Goal: Transaction & Acquisition: Purchase product/service

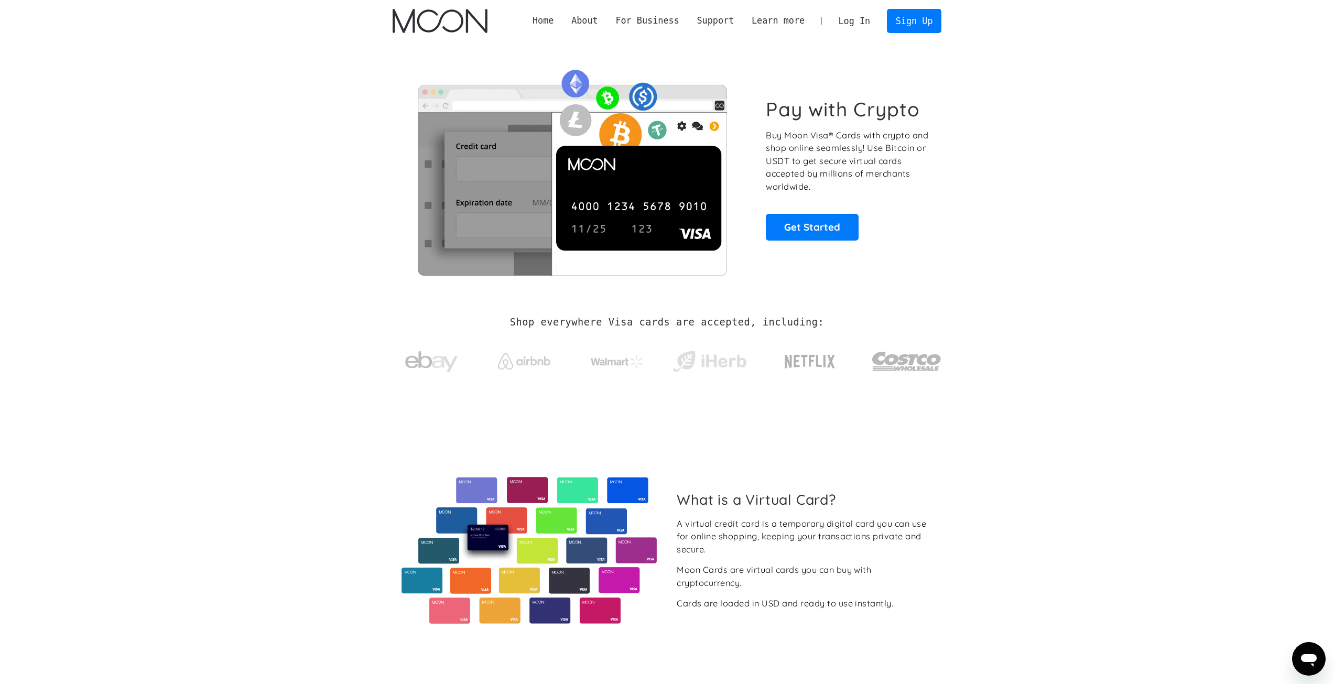
click at [863, 17] on link "Log In" at bounding box center [854, 20] width 49 height 23
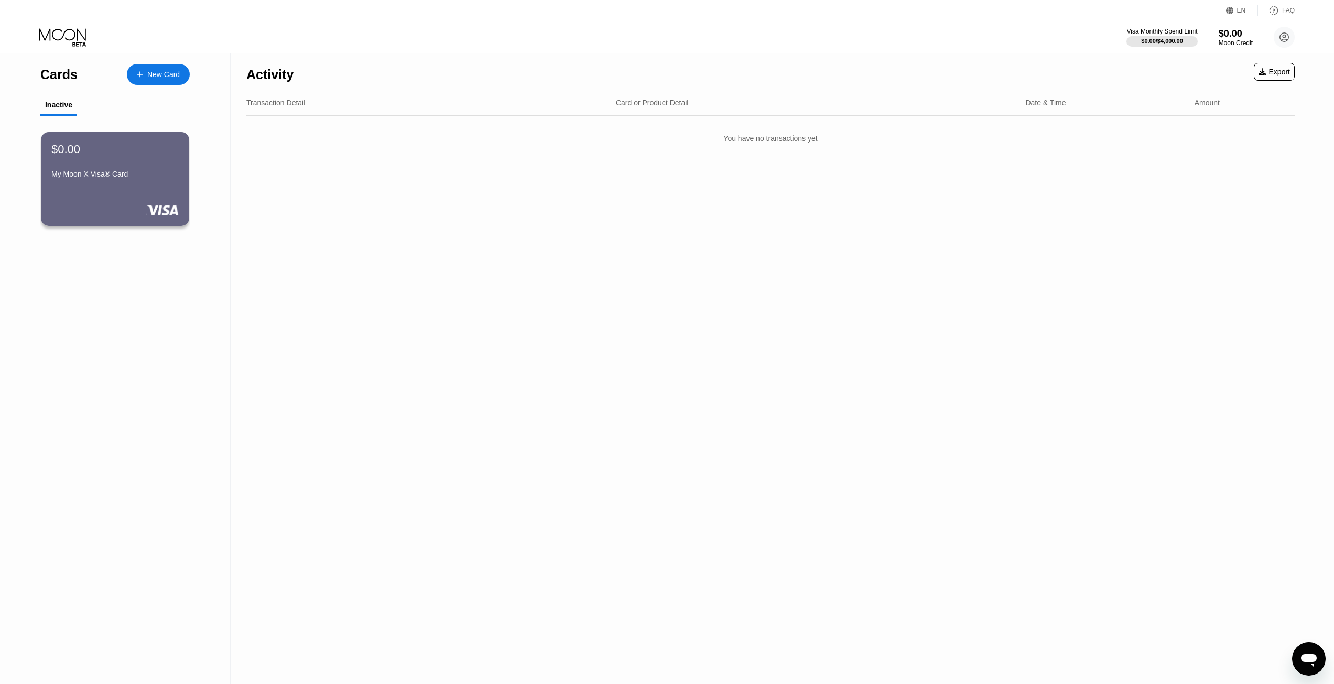
click at [167, 75] on div "New Card" at bounding box center [163, 74] width 32 height 9
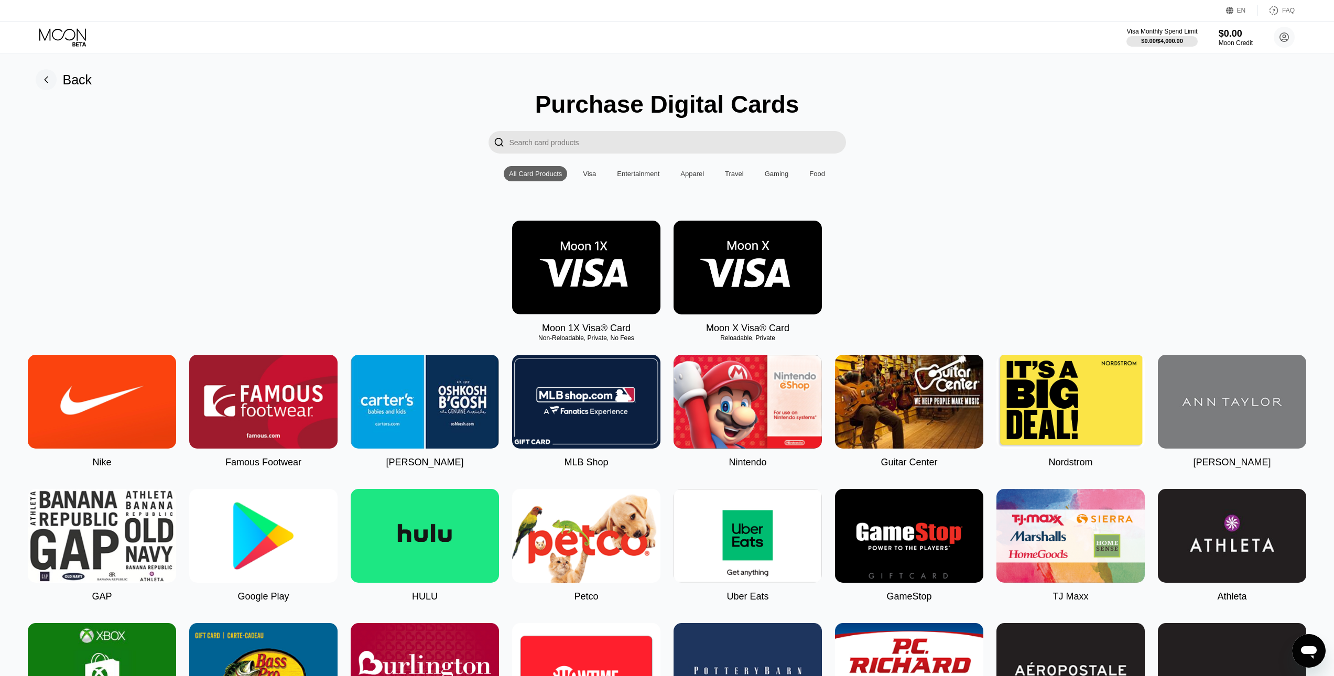
click at [733, 287] on img at bounding box center [748, 268] width 148 height 94
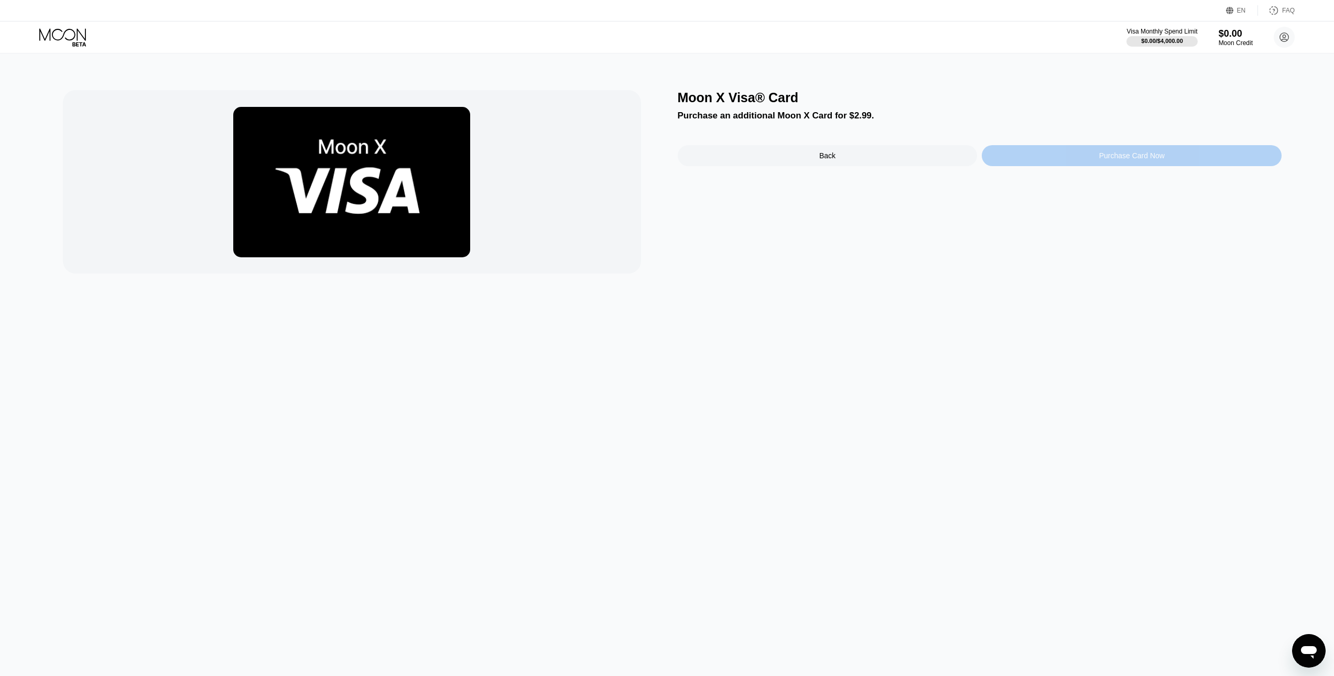
click at [1062, 162] on div "Purchase Card Now" at bounding box center [1132, 155] width 300 height 21
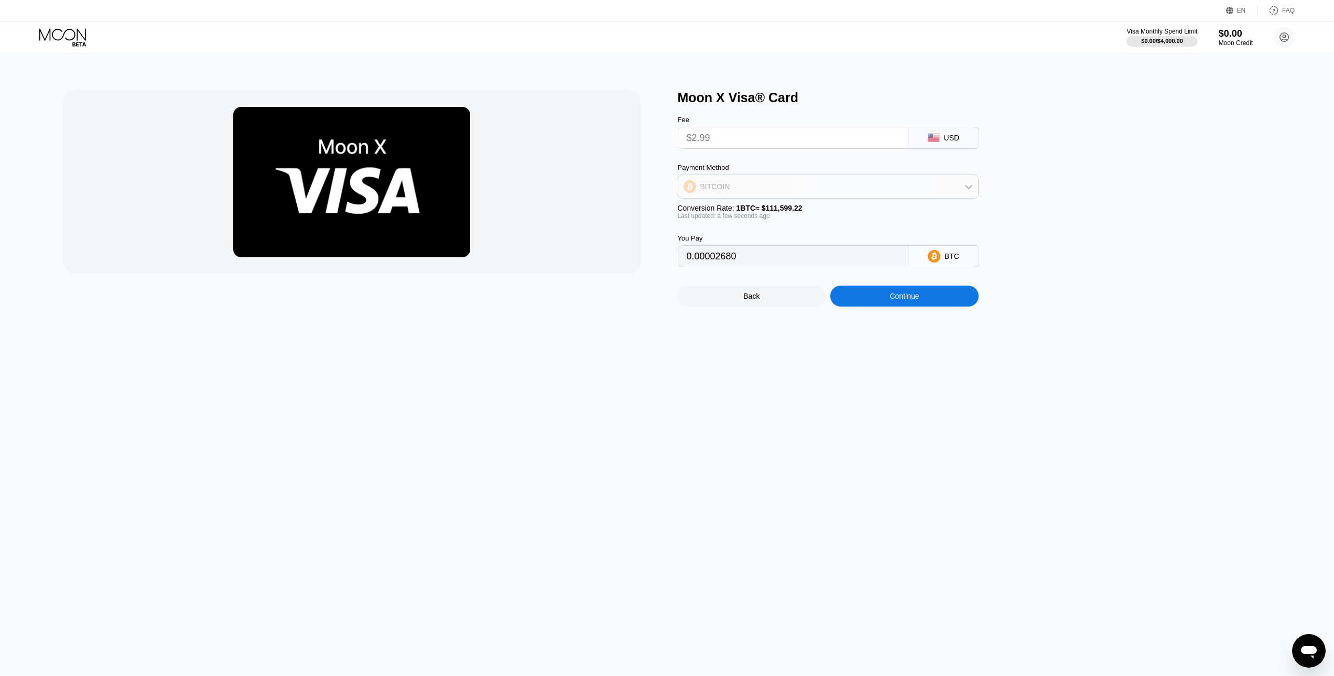
click at [903, 188] on div "BITCOIN" at bounding box center [828, 186] width 300 height 21
click at [765, 241] on div "USDT on TRON" at bounding box center [835, 238] width 272 height 8
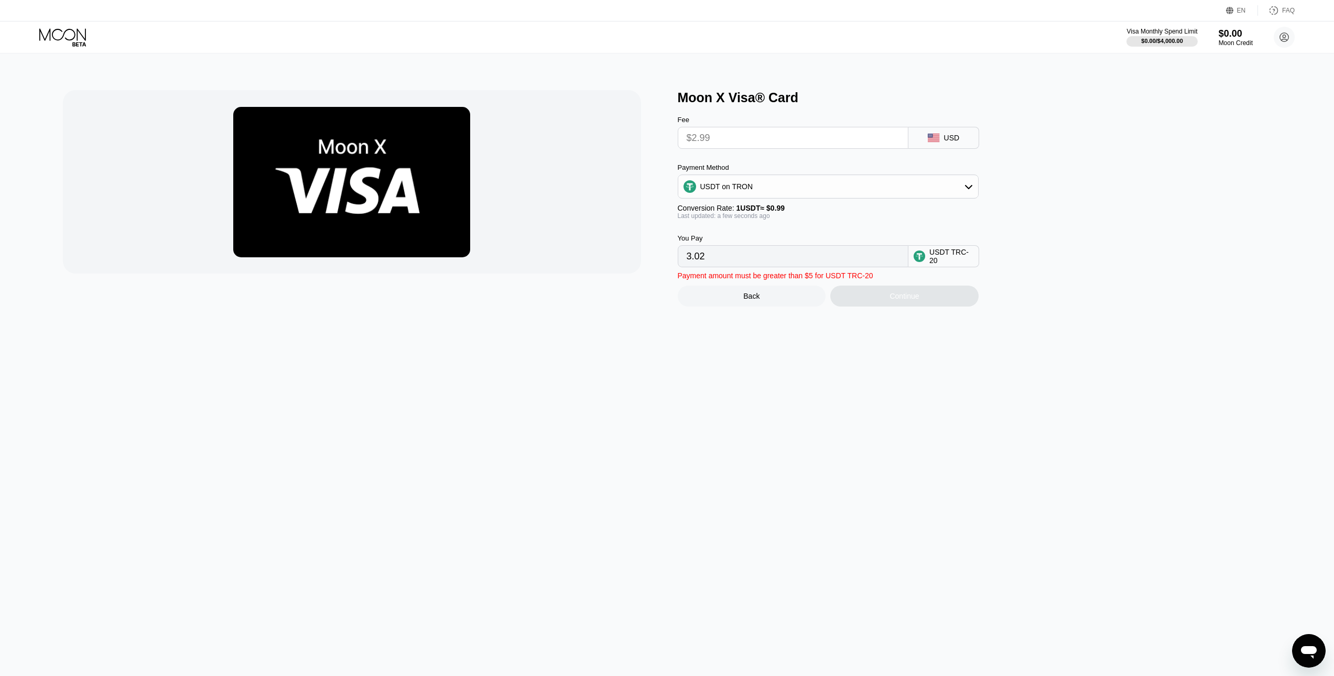
drag, startPoint x: 773, startPoint y: 260, endPoint x: 614, endPoint y: 237, distance: 161.0
click at [622, 239] on div "Moon X Visa® Card Fee $2.99 USD Payment Method USDT on TRON Conversion Rate: 1 …" at bounding box center [667, 198] width 1209 height 216
click at [731, 137] on input "$2.99" at bounding box center [793, 137] width 213 height 21
click at [734, 136] on input "$2.99" at bounding box center [793, 137] width 213 height 21
drag, startPoint x: 689, startPoint y: 256, endPoint x: 695, endPoint y: 254, distance: 6.1
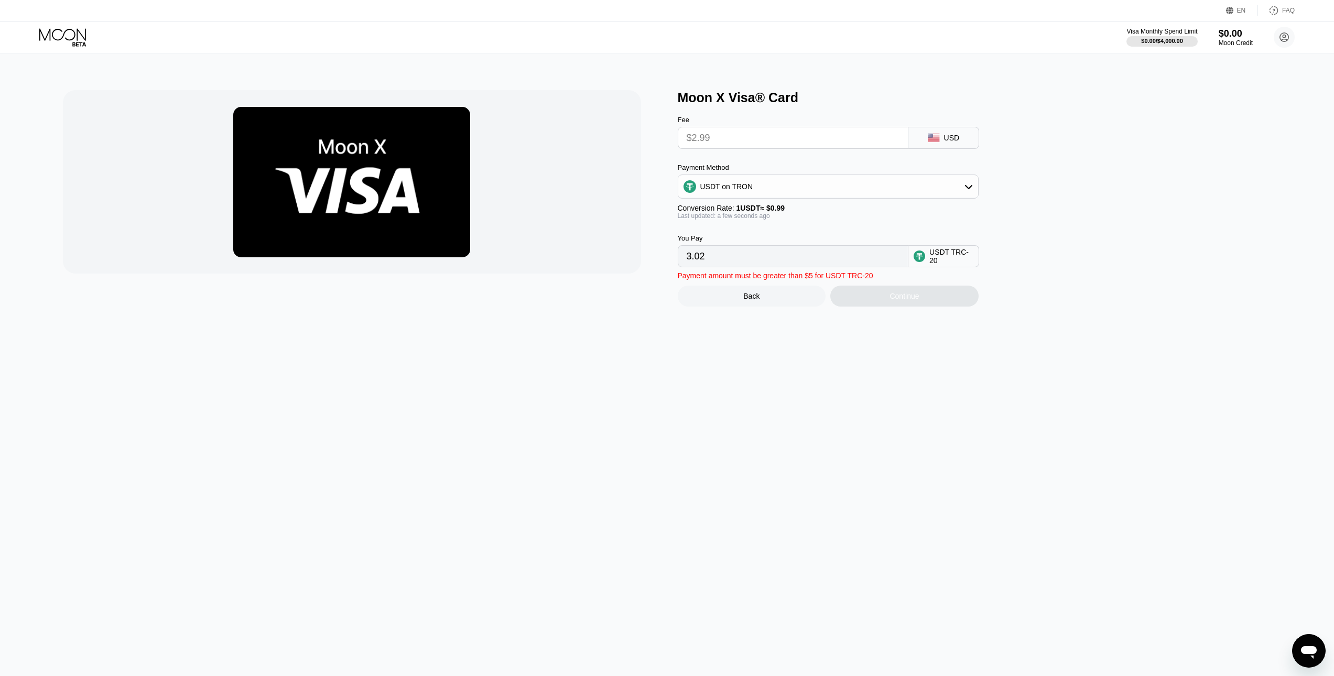
click at [690, 256] on input "3.02" at bounding box center [793, 256] width 213 height 21
click at [814, 259] on input "3.02" at bounding box center [793, 256] width 213 height 21
click at [792, 137] on input "$2.99" at bounding box center [793, 137] width 213 height 21
click at [802, 144] on input "$2.99" at bounding box center [793, 137] width 213 height 21
drag, startPoint x: 728, startPoint y: 266, endPoint x: 759, endPoint y: 257, distance: 32.8
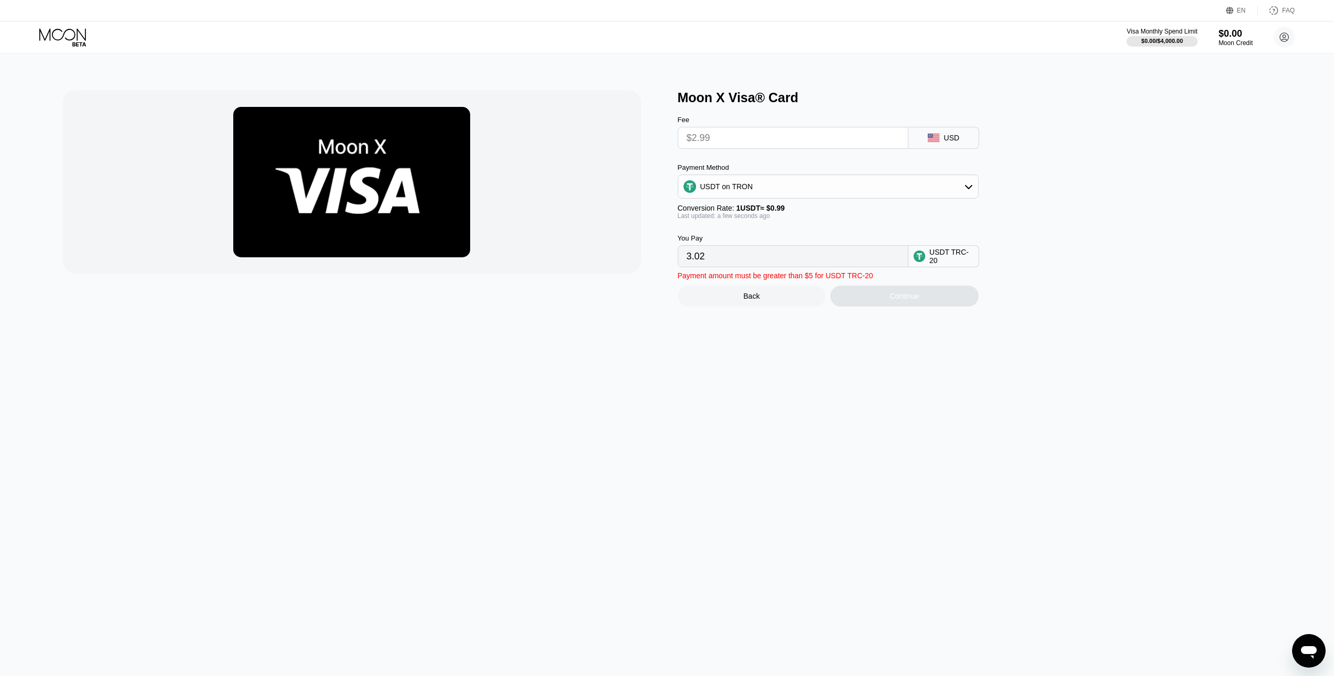
click at [731, 266] on input "3.02" at bounding box center [793, 256] width 213 height 21
click at [967, 189] on icon at bounding box center [969, 186] width 8 height 8
click at [967, 190] on icon at bounding box center [969, 186] width 8 height 8
click at [815, 143] on input "$2.99" at bounding box center [793, 137] width 213 height 21
click at [819, 140] on input "$2.99" at bounding box center [793, 137] width 213 height 21
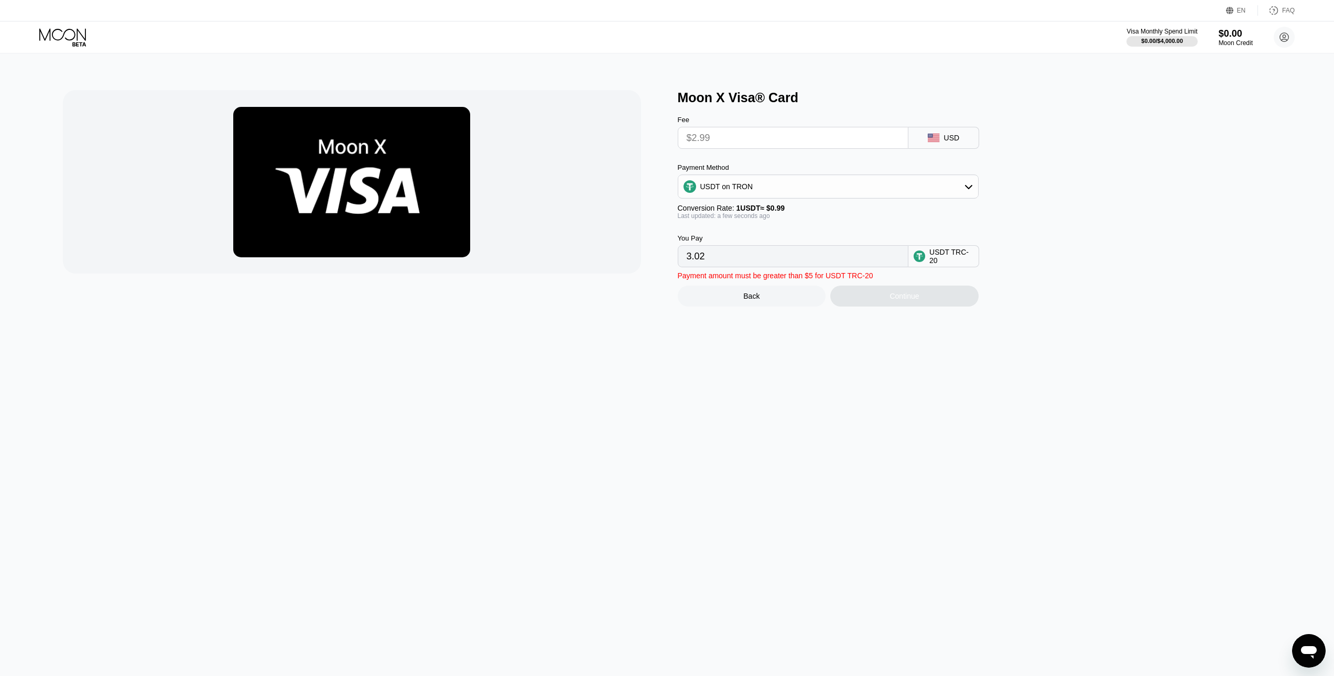
drag, startPoint x: 742, startPoint y: 268, endPoint x: 749, endPoint y: 266, distance: 7.0
click at [746, 267] on input "3.02" at bounding box center [793, 256] width 213 height 21
click at [749, 142] on input "$2.99" at bounding box center [793, 137] width 213 height 21
click at [825, 191] on div "USDT on TRON" at bounding box center [828, 186] width 300 height 21
click at [764, 241] on div "USDT on TRON" at bounding box center [835, 238] width 272 height 8
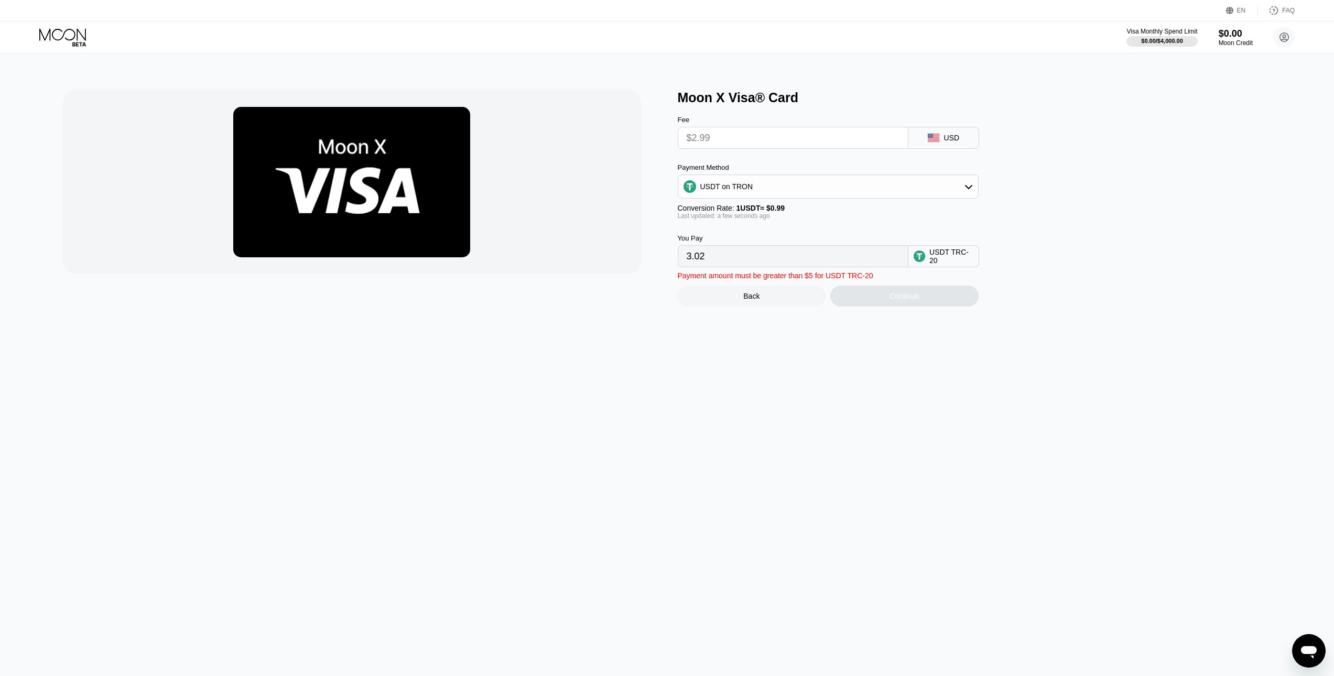
click at [947, 262] on div "USDT TRC-20" at bounding box center [951, 256] width 44 height 17
drag, startPoint x: 818, startPoint y: 267, endPoint x: 662, endPoint y: 259, distance: 156.4
click at [663, 259] on div "Moon X Visa® Card Fee $2.99 USD Payment Method USDT on TRON Conversion Rate: 1 …" at bounding box center [667, 198] width 1209 height 216
click at [736, 144] on input "$2.99" at bounding box center [793, 137] width 213 height 21
click at [737, 142] on input "$2.99" at bounding box center [793, 137] width 213 height 21
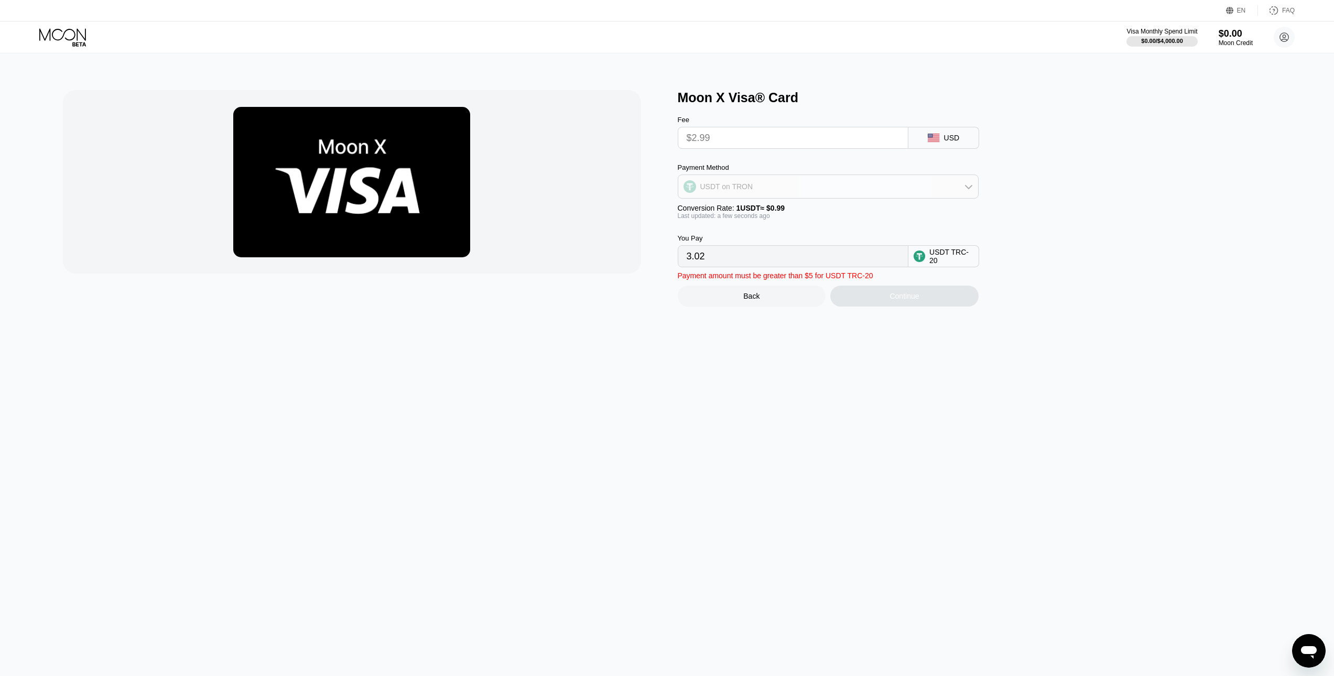
click at [787, 189] on div "USDT on TRON" at bounding box center [828, 186] width 300 height 21
drag, startPoint x: 737, startPoint y: 215, endPoint x: 757, endPoint y: 162, distance: 57.2
click at [737, 216] on div "BITCOIN" at bounding box center [835, 215] width 272 height 8
type input "0.00002680"
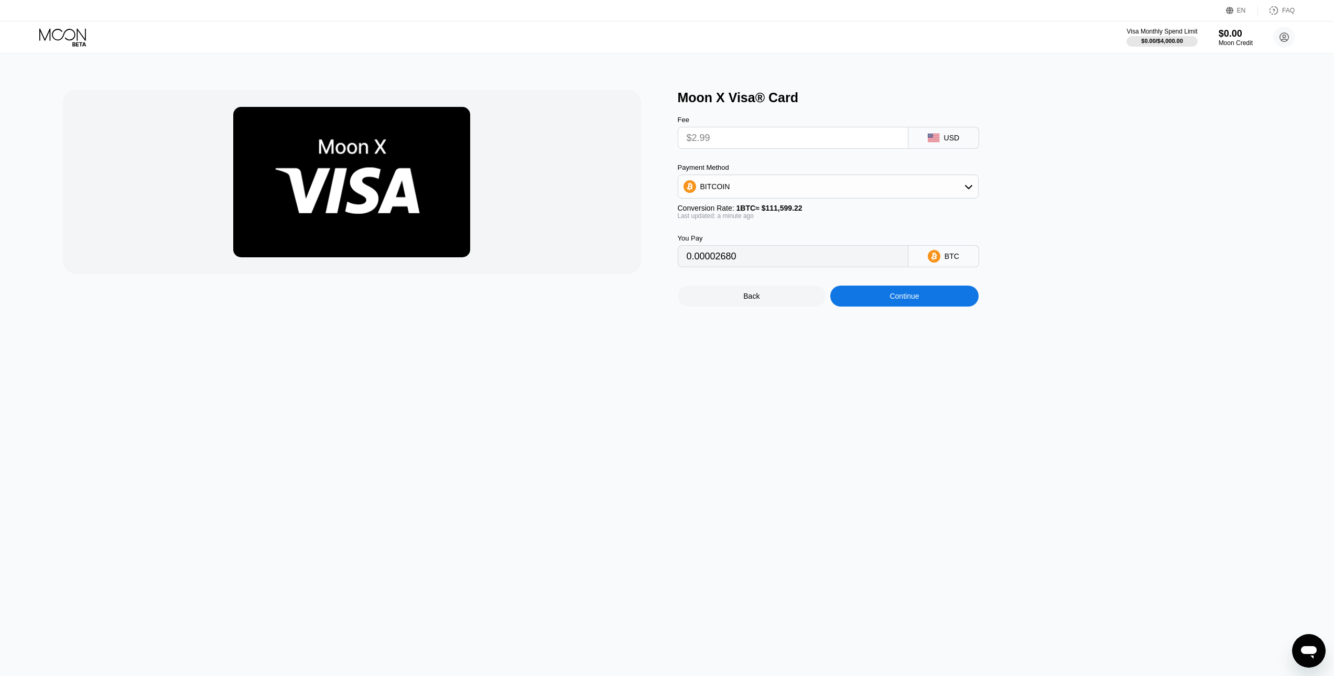
click at [747, 142] on input "$2.99" at bounding box center [793, 137] width 213 height 21
click at [763, 304] on div "Back" at bounding box center [752, 296] width 148 height 21
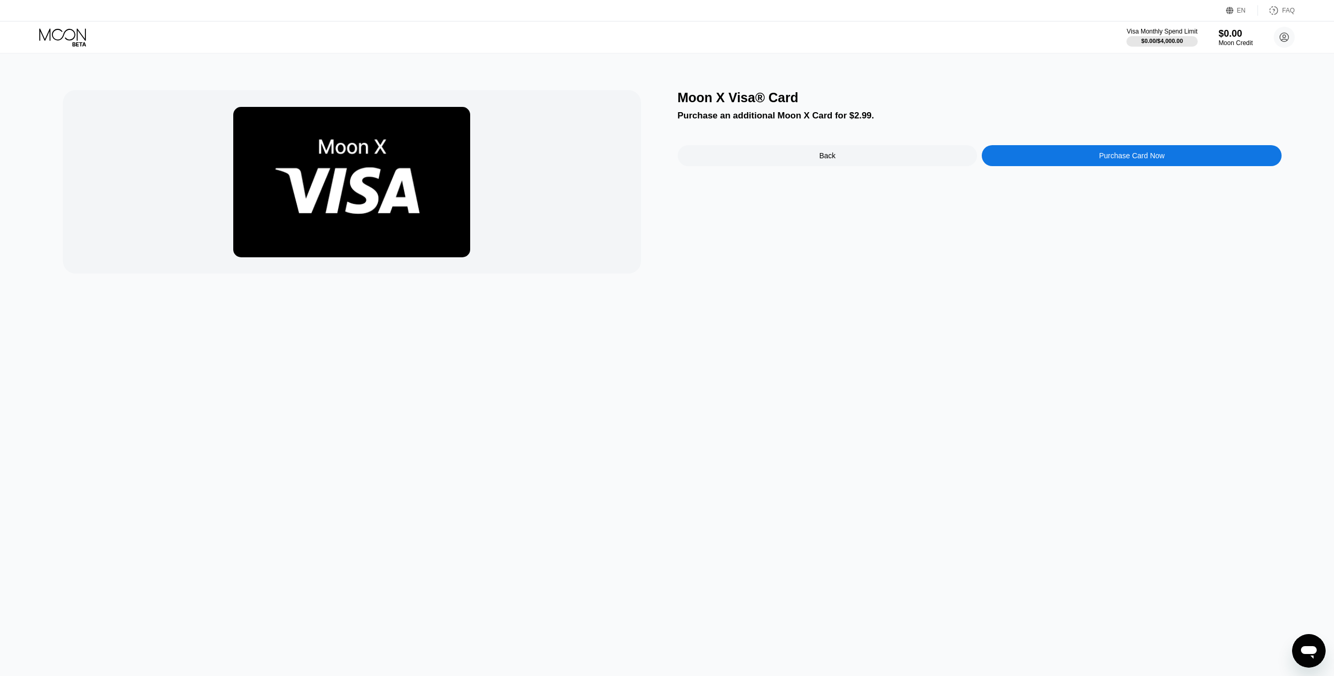
click at [1046, 151] on div "Purchase Card Now" at bounding box center [1132, 155] width 300 height 21
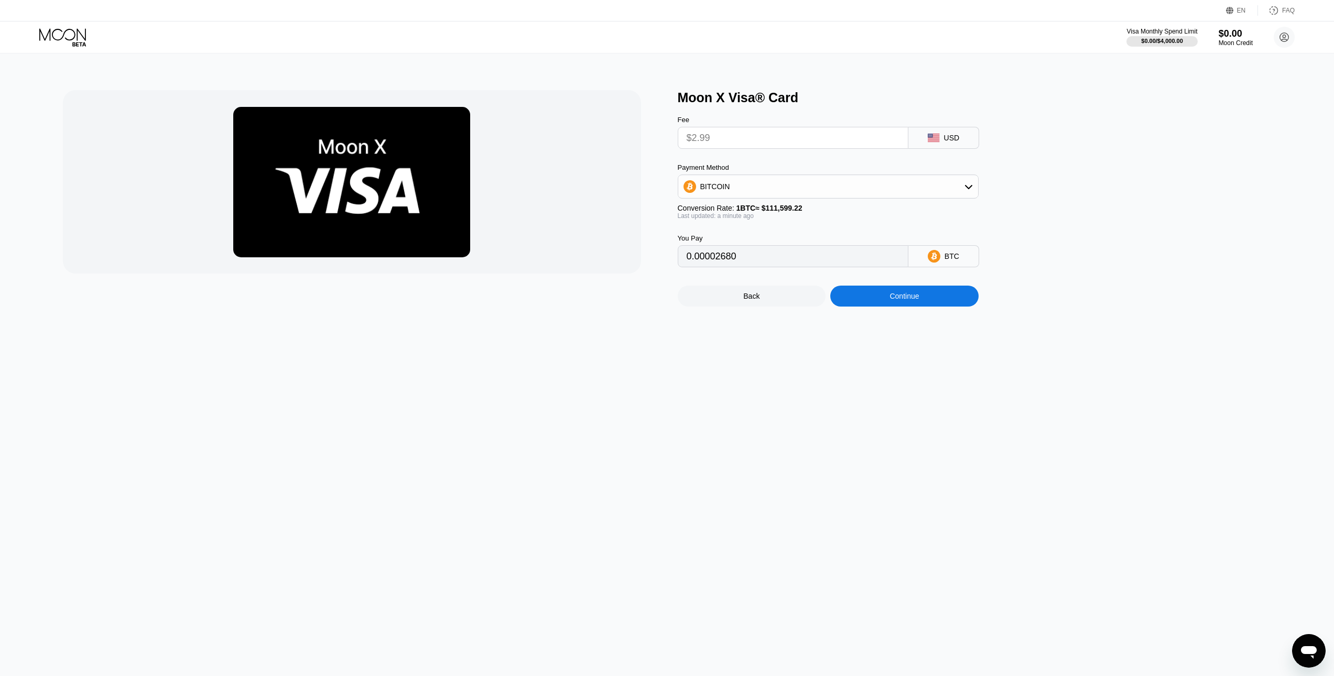
click at [759, 129] on div "Fee $2.99" at bounding box center [793, 132] width 231 height 33
click at [765, 143] on input "$2.99" at bounding box center [793, 137] width 213 height 21
click at [766, 143] on input "$2.99" at bounding box center [793, 137] width 213 height 21
click at [768, 140] on input "$2.99" at bounding box center [793, 137] width 213 height 21
click at [948, 142] on div "USD" at bounding box center [952, 138] width 16 height 8
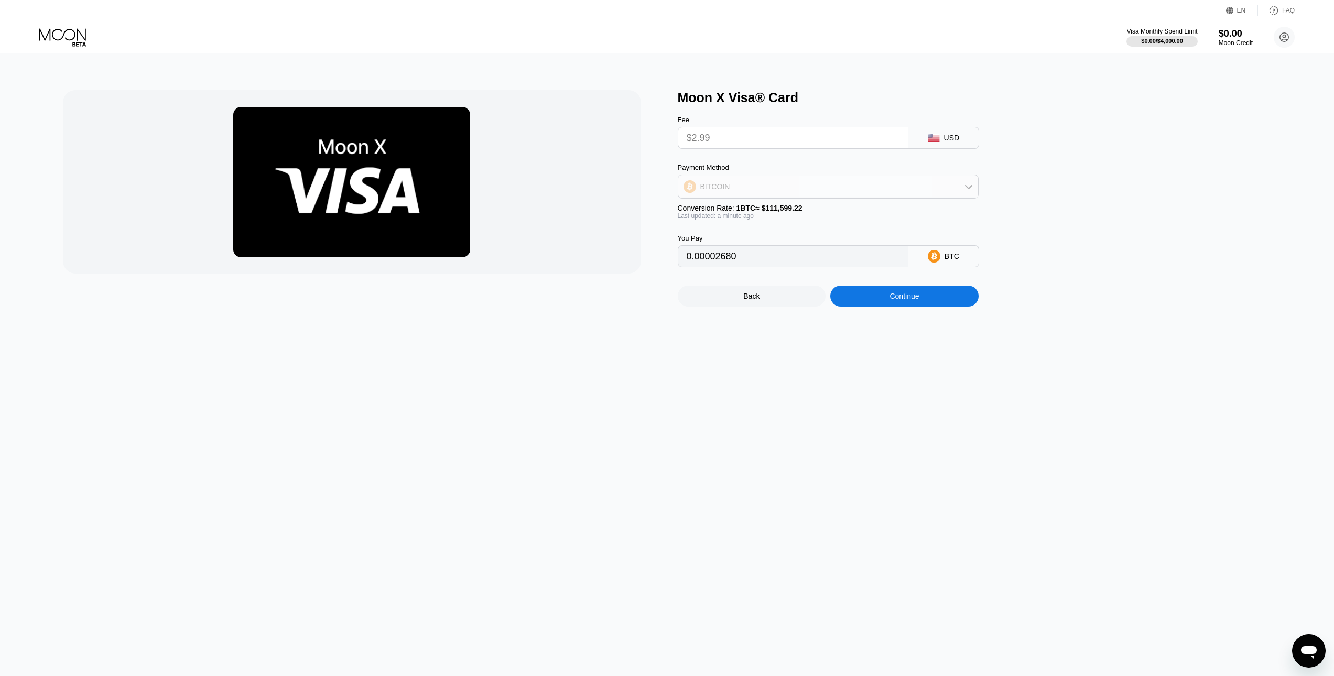
click at [840, 197] on div "BITCOIN" at bounding box center [828, 186] width 300 height 21
drag, startPoint x: 740, startPoint y: 241, endPoint x: 747, endPoint y: 239, distance: 7.8
click at [740, 241] on span "USDT on TRON" at bounding box center [729, 238] width 53 height 8
type input "3.02"
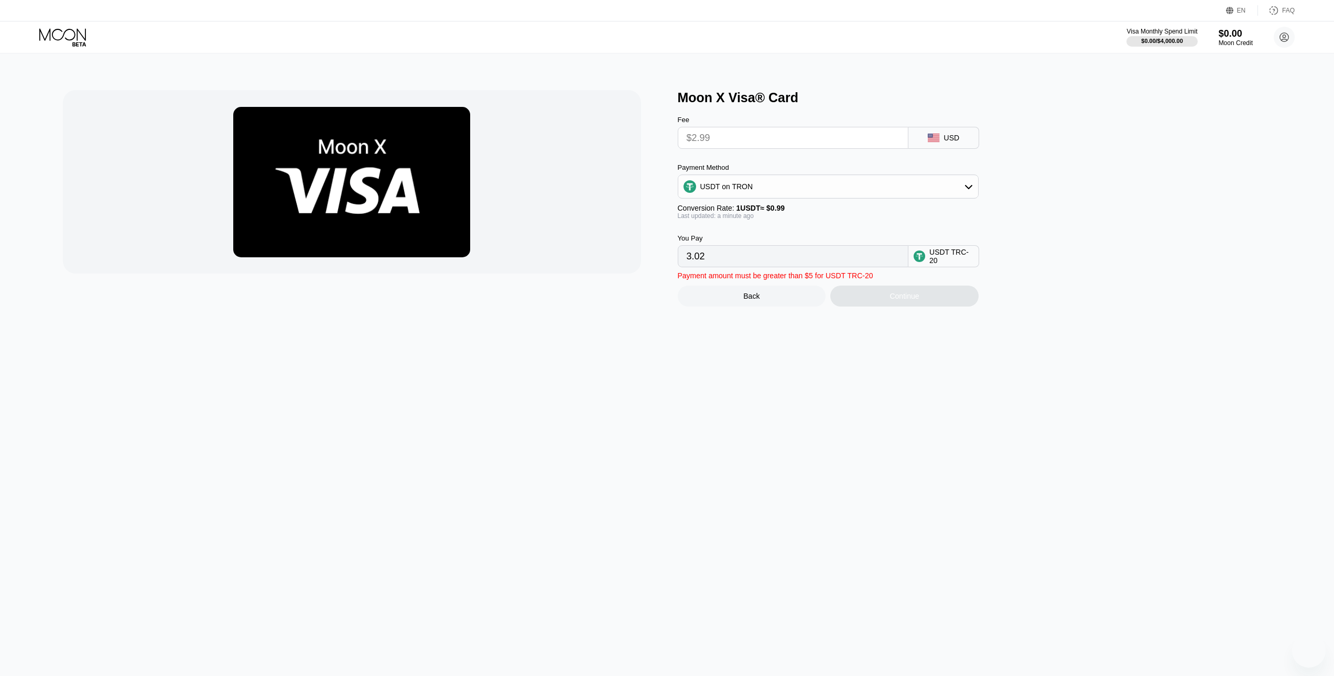
click at [726, 267] on input "3.02" at bounding box center [793, 256] width 213 height 21
click at [691, 266] on input "3.02" at bounding box center [793, 256] width 213 height 21
click at [703, 146] on input "$2.99" at bounding box center [793, 137] width 213 height 21
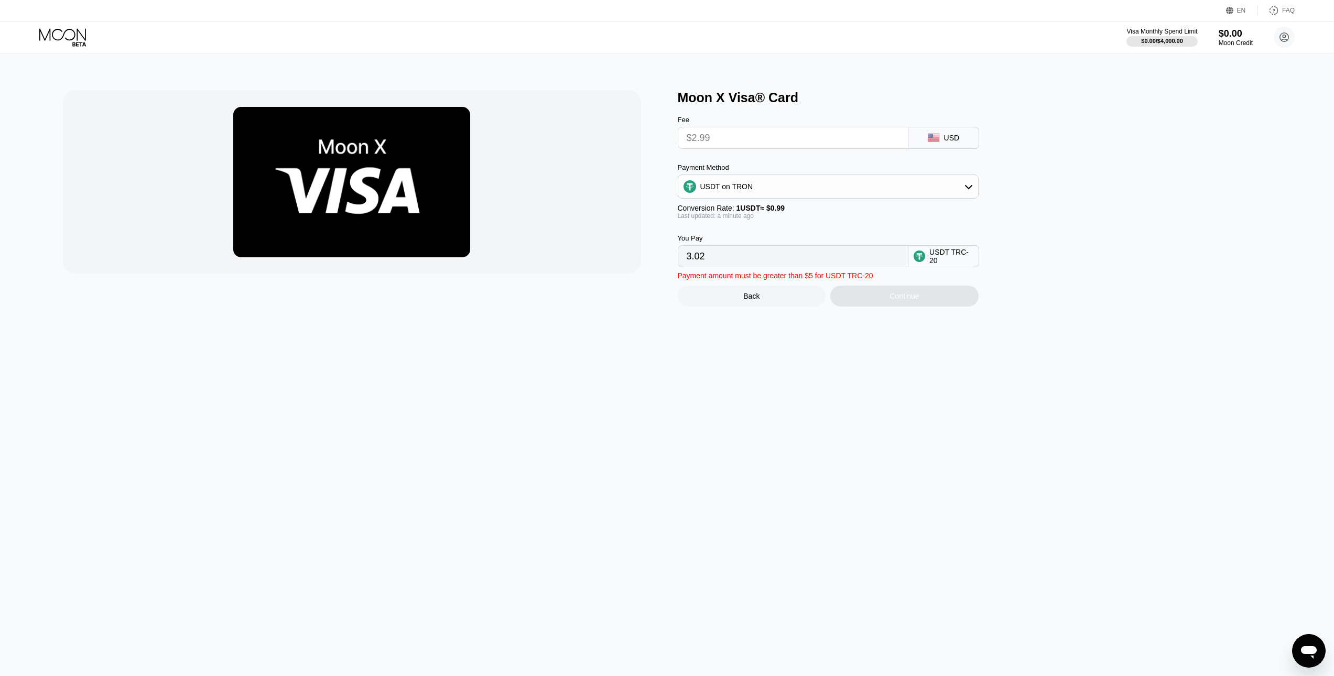
click at [762, 315] on div "Moon X Visa® Card Fee $2.99 USD Payment Method USDT on TRON Conversion Rate: 1 …" at bounding box center [667, 364] width 1342 height 623
click at [768, 307] on div "Back" at bounding box center [752, 296] width 148 height 21
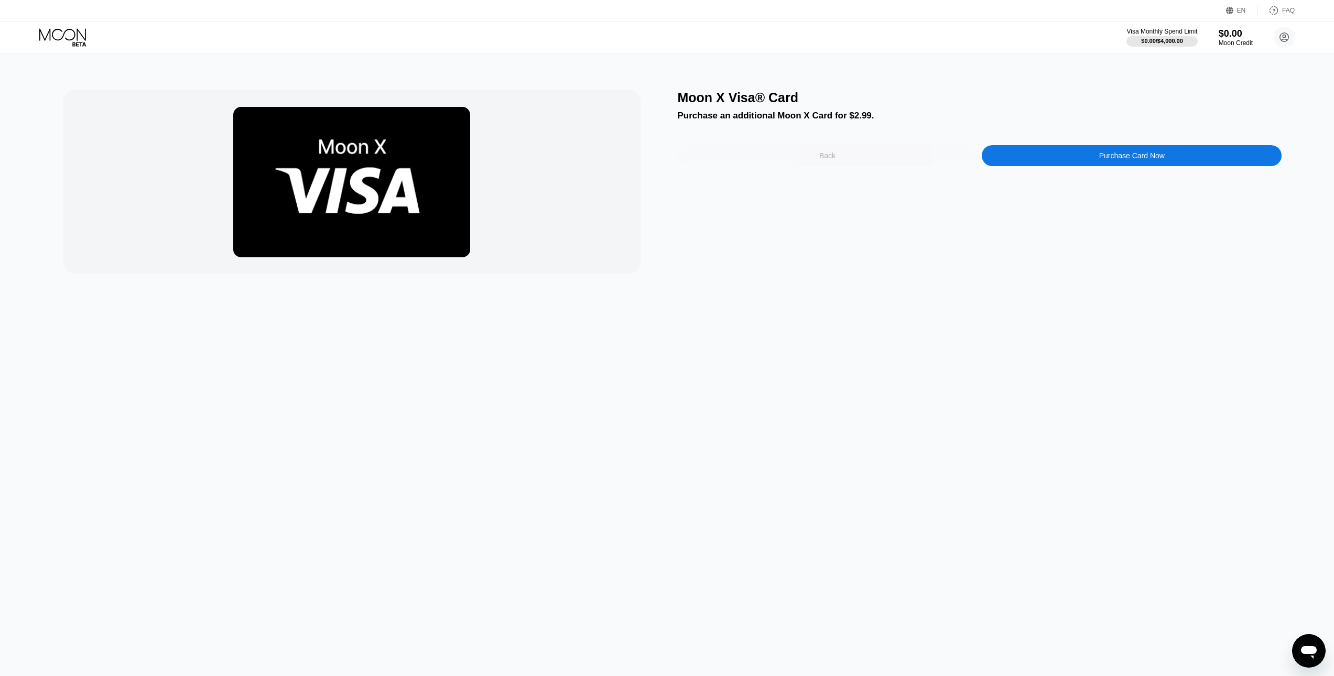
click at [832, 153] on div "Back" at bounding box center [828, 155] width 300 height 21
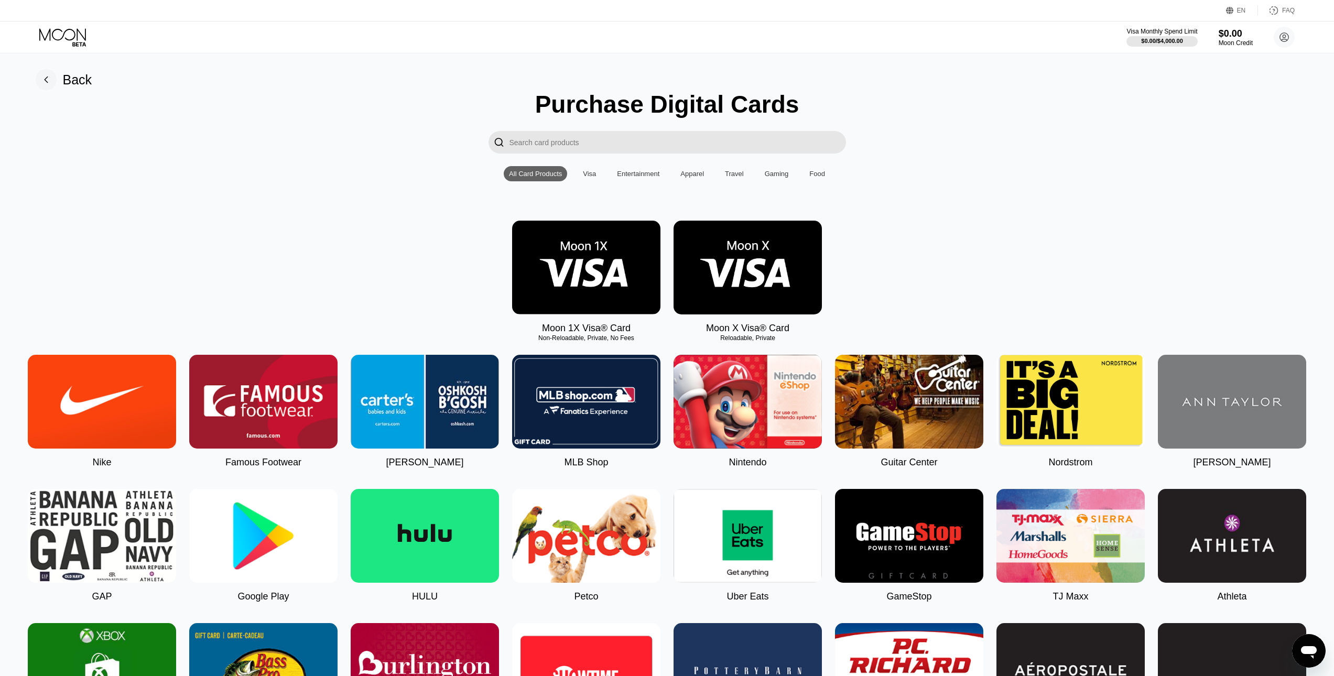
click at [635, 251] on img at bounding box center [586, 268] width 148 height 94
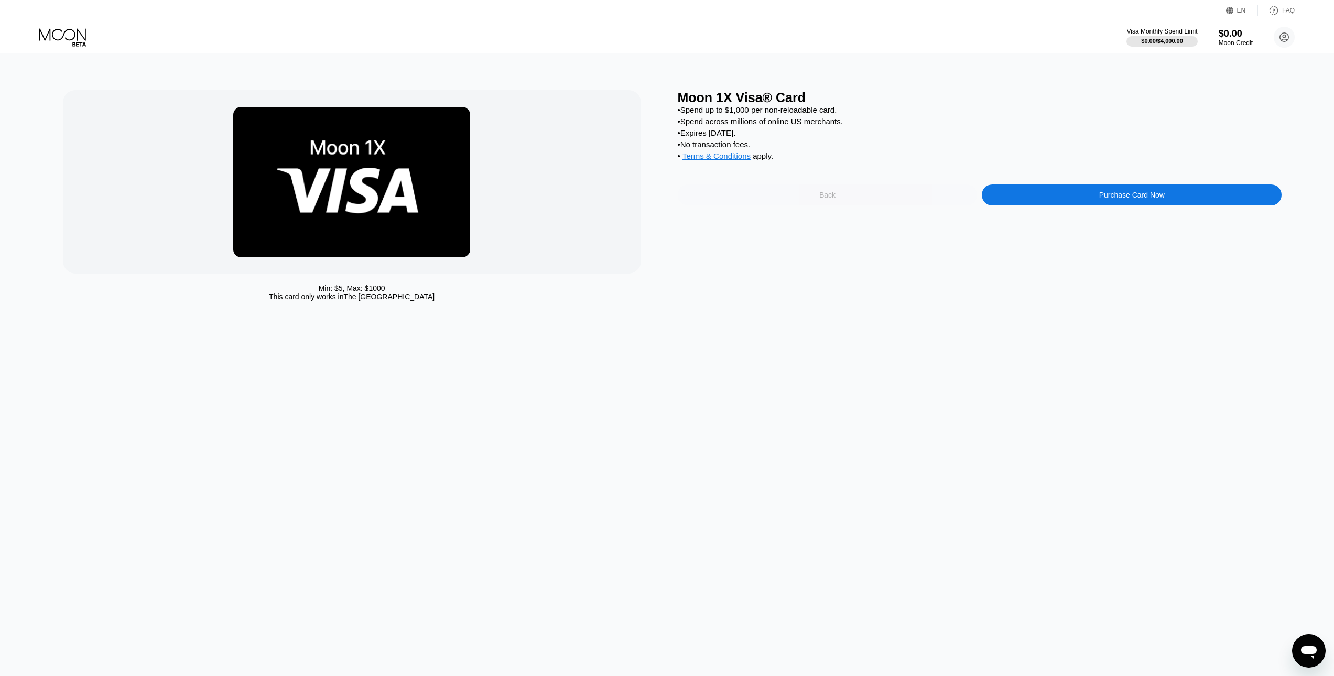
click at [854, 205] on div "Back" at bounding box center [828, 195] width 300 height 21
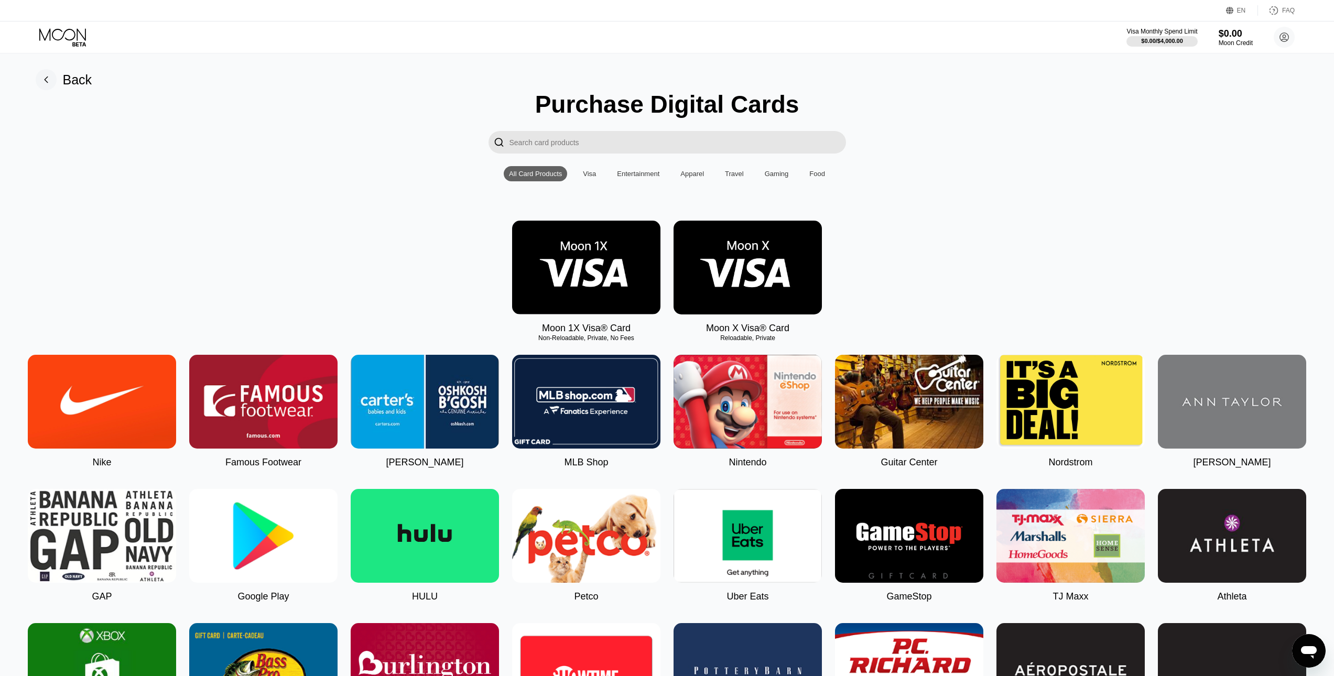
click at [765, 271] on img at bounding box center [748, 268] width 148 height 94
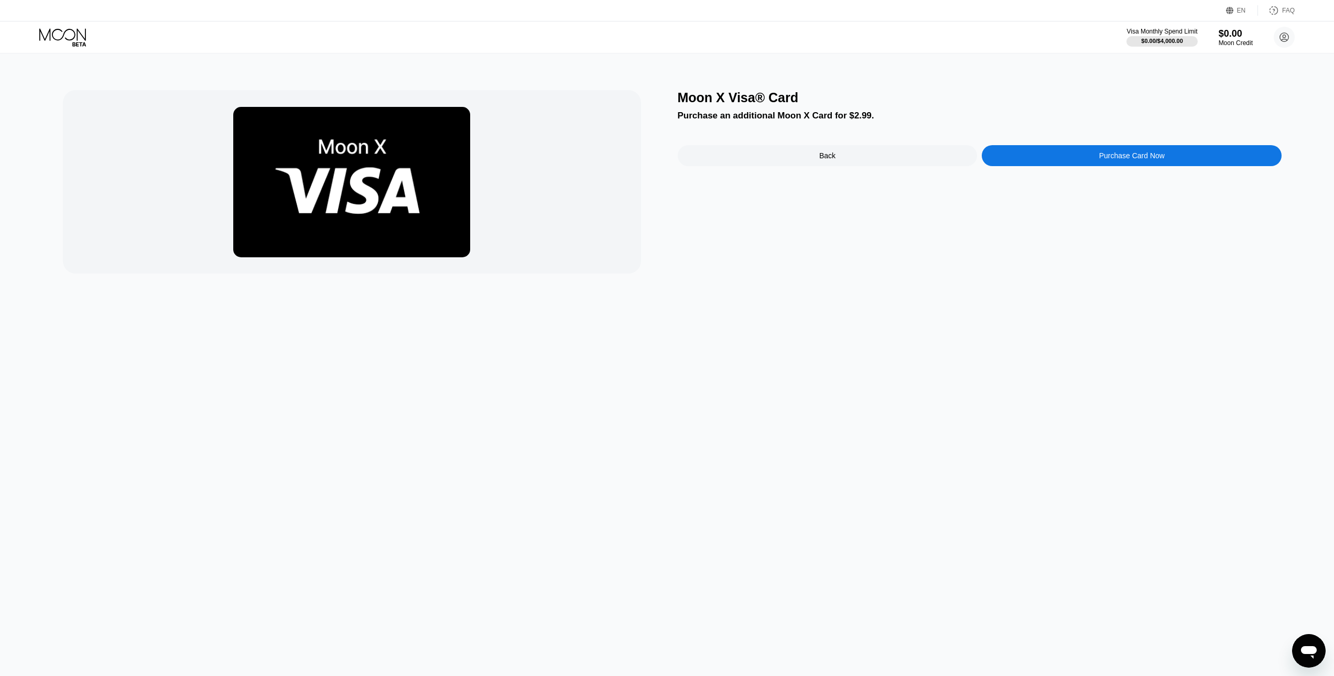
click at [1079, 166] on div "Purchase Card Now" at bounding box center [1132, 155] width 300 height 21
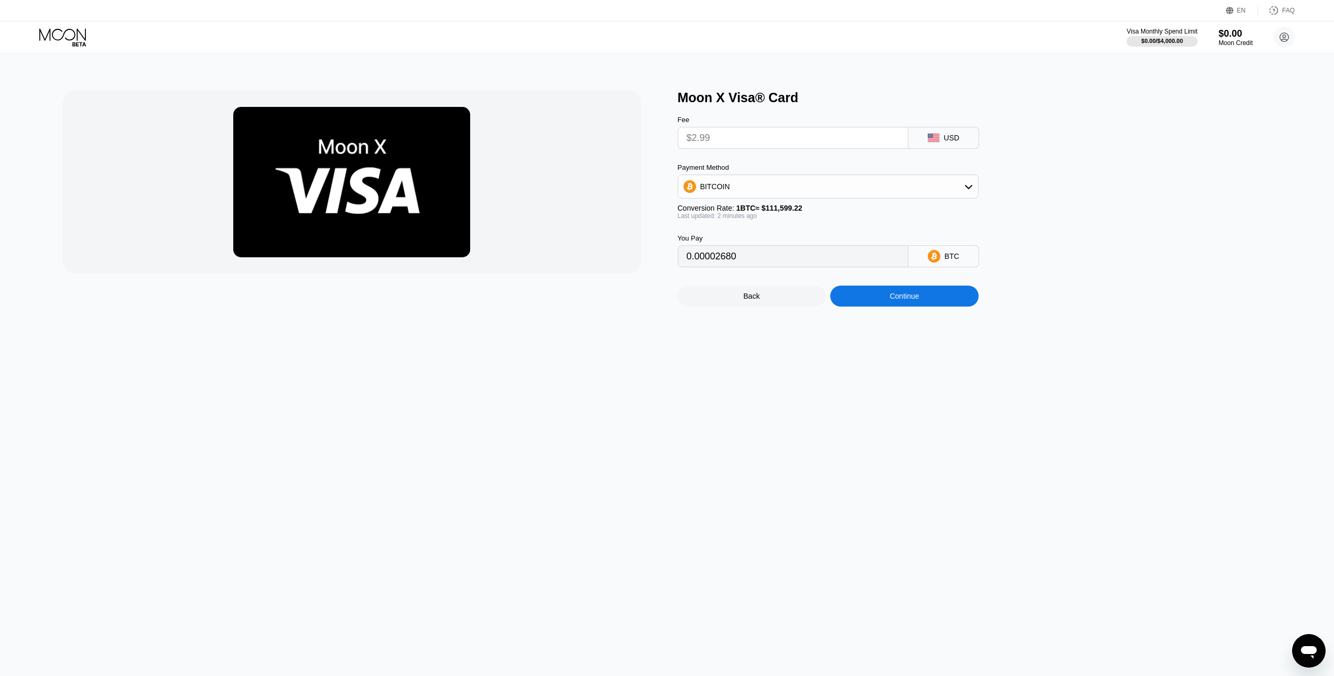
click at [952, 138] on div "USD" at bounding box center [952, 138] width 16 height 8
drag, startPoint x: 851, startPoint y: 140, endPoint x: 664, endPoint y: 120, distance: 188.8
click at [664, 120] on div "Moon X Visa® Card Fee $2.99 USD Payment Method BITCOIN Conversion Rate: 1 BTC ≈…" at bounding box center [667, 198] width 1209 height 216
click at [830, 188] on div "BITCOIN" at bounding box center [828, 186] width 300 height 21
click at [729, 241] on span "USDT on TRON" at bounding box center [729, 238] width 53 height 8
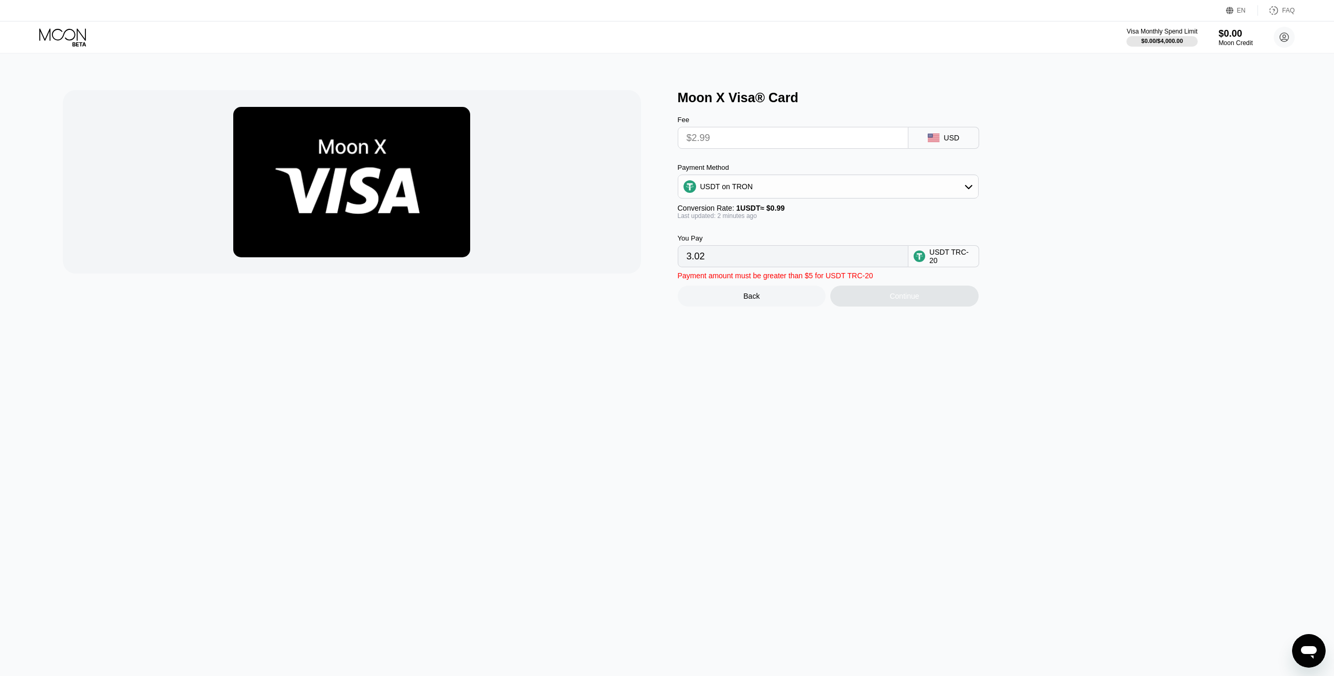
click at [1035, 207] on div "Moon X Visa® Card Fee $2.99 USD Payment Method USDT on TRON Conversion Rate: 1 …" at bounding box center [980, 198] width 604 height 216
click at [754, 137] on input "$2.99" at bounding box center [793, 137] width 213 height 21
click at [777, 190] on div "USDT on TRON" at bounding box center [828, 186] width 300 height 21
drag, startPoint x: 735, startPoint y: 264, endPoint x: 775, endPoint y: 252, distance: 41.8
click at [735, 264] on span "USDC on Polygon" at bounding box center [733, 261] width 60 height 8
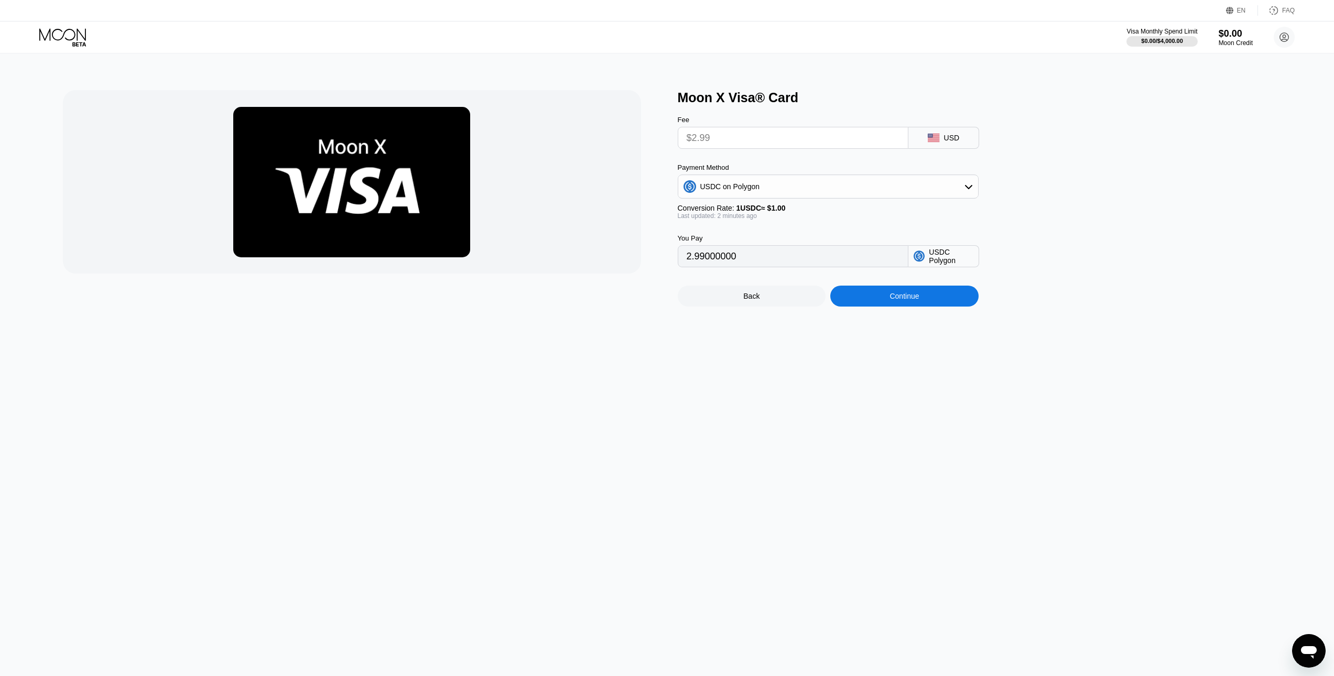
click at [1133, 156] on div "Moon X Visa® Card Fee $2.99 USD Payment Method USDC on Polygon Conversion Rate:…" at bounding box center [980, 198] width 604 height 216
click at [848, 363] on div "Moon X Visa® Card Fee $2.99 USD Payment Method USDC on Polygon Conversion Rate:…" at bounding box center [667, 364] width 1342 height 623
click at [809, 134] on input "$2.99" at bounding box center [793, 137] width 213 height 21
click at [796, 195] on div "USDC on Polygon" at bounding box center [828, 186] width 300 height 21
drag, startPoint x: 763, startPoint y: 223, endPoint x: 779, endPoint y: 219, distance: 16.3
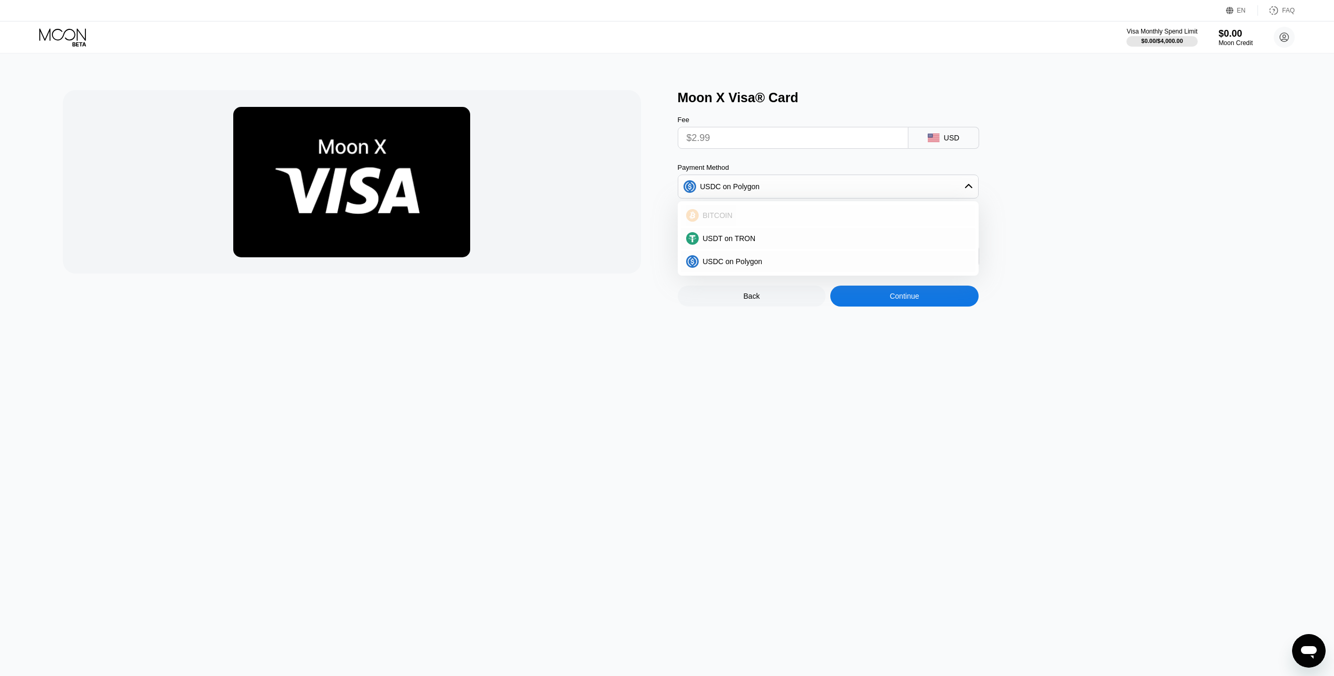
click at [764, 220] on div "BITCOIN" at bounding box center [835, 215] width 272 height 8
type input "0.00002680"
click at [902, 300] on div "Continue" at bounding box center [904, 296] width 29 height 8
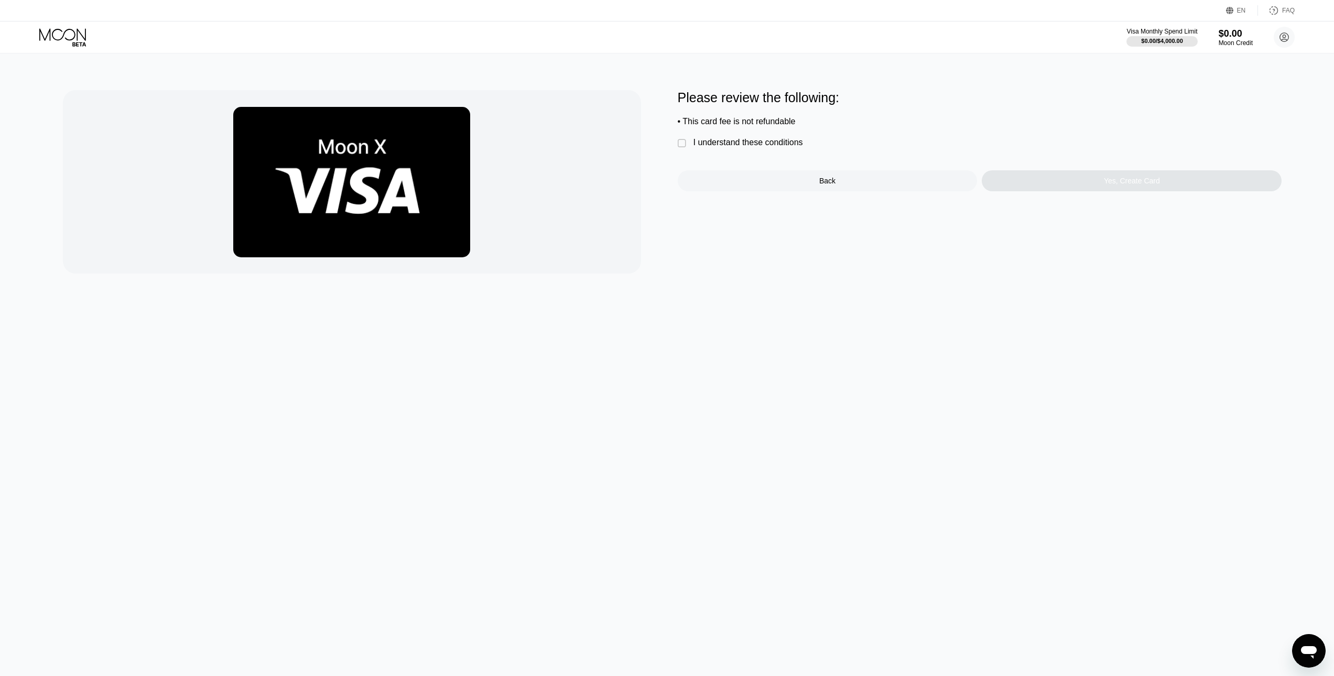
click at [694, 147] on div "I understand these conditions" at bounding box center [749, 142] width 110 height 9
click at [1067, 188] on div "Yes, Create Card" at bounding box center [1132, 180] width 300 height 21
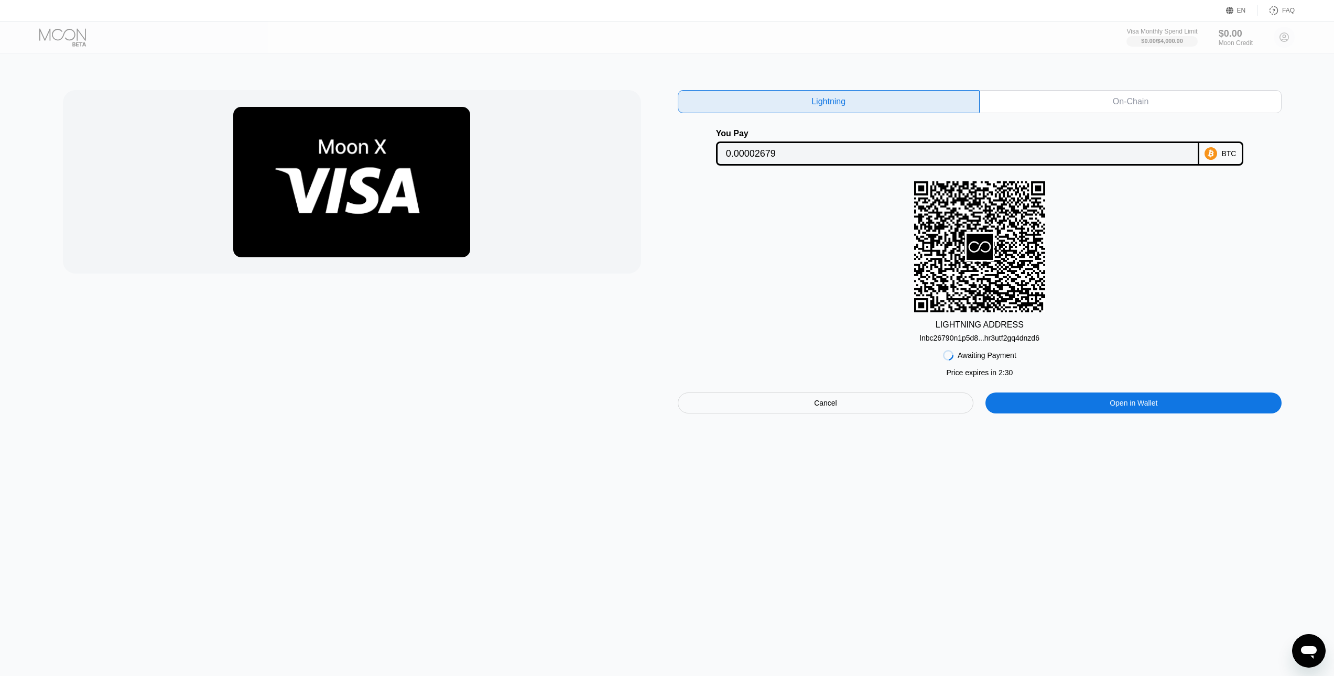
click at [1049, 103] on div "On-Chain" at bounding box center [1131, 101] width 302 height 23
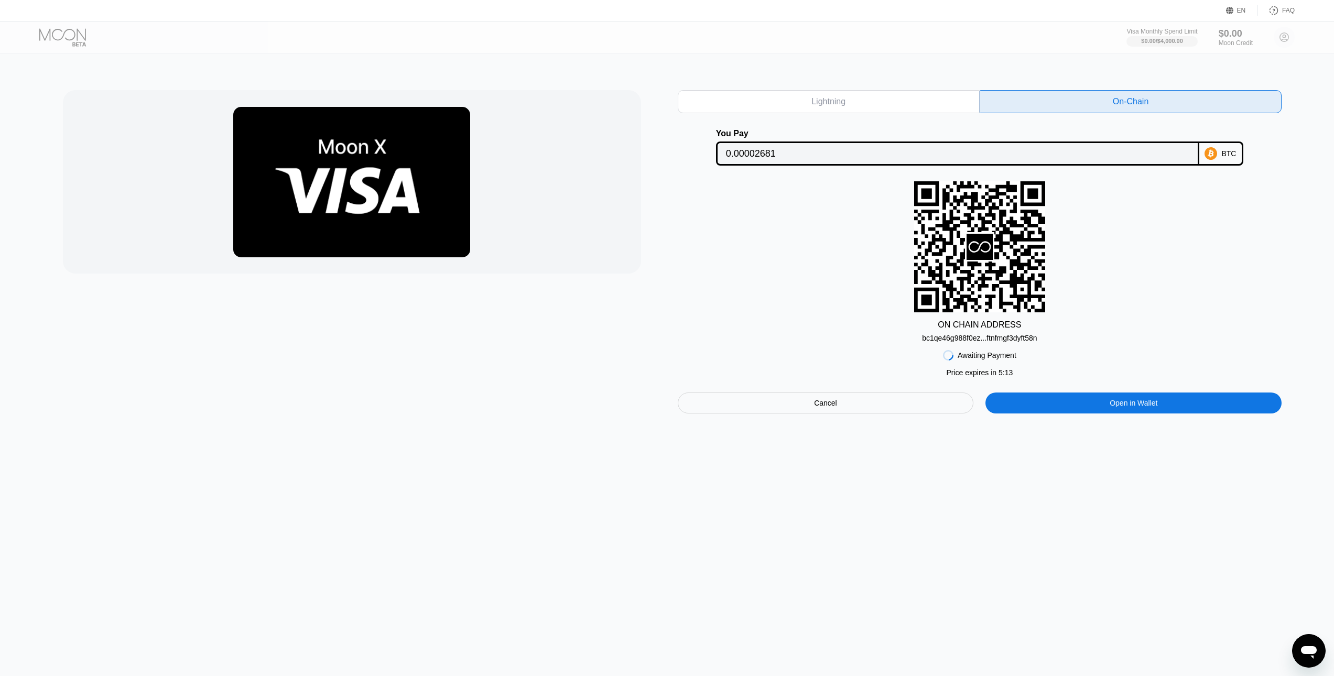
click at [819, 408] on div "Cancel" at bounding box center [825, 402] width 23 height 9
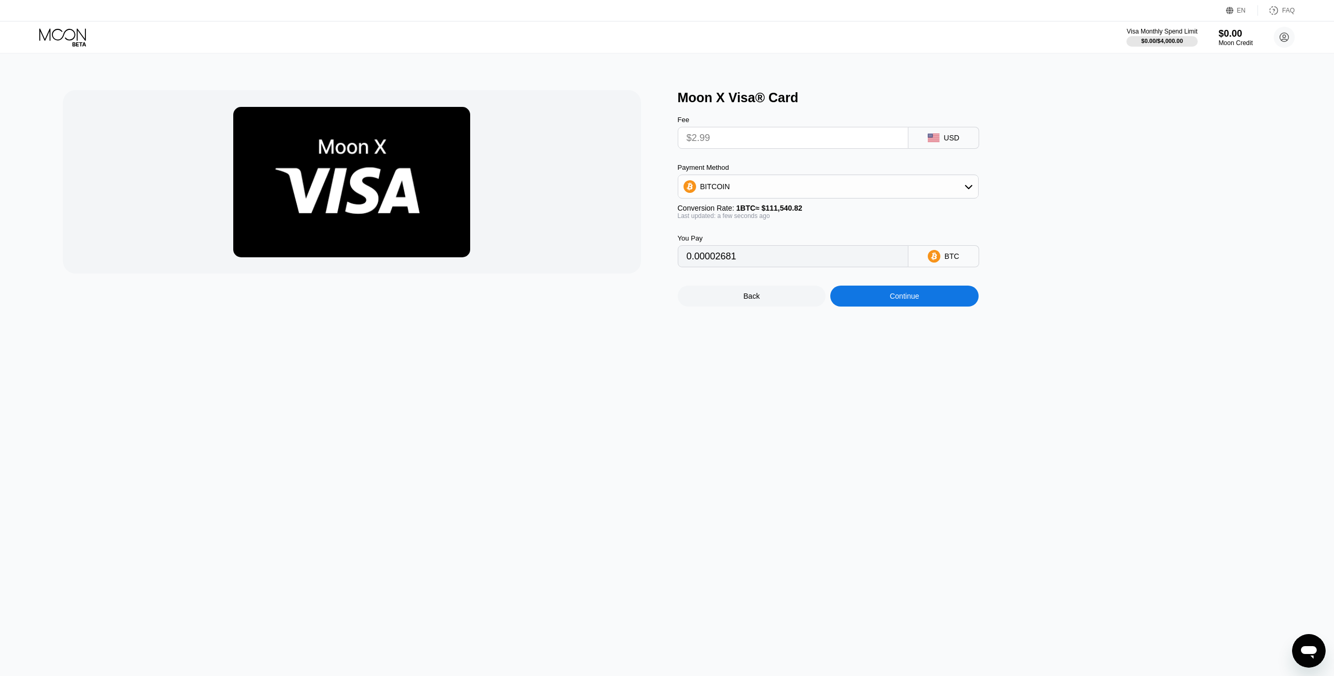
click at [750, 307] on div "Back" at bounding box center [752, 296] width 148 height 21
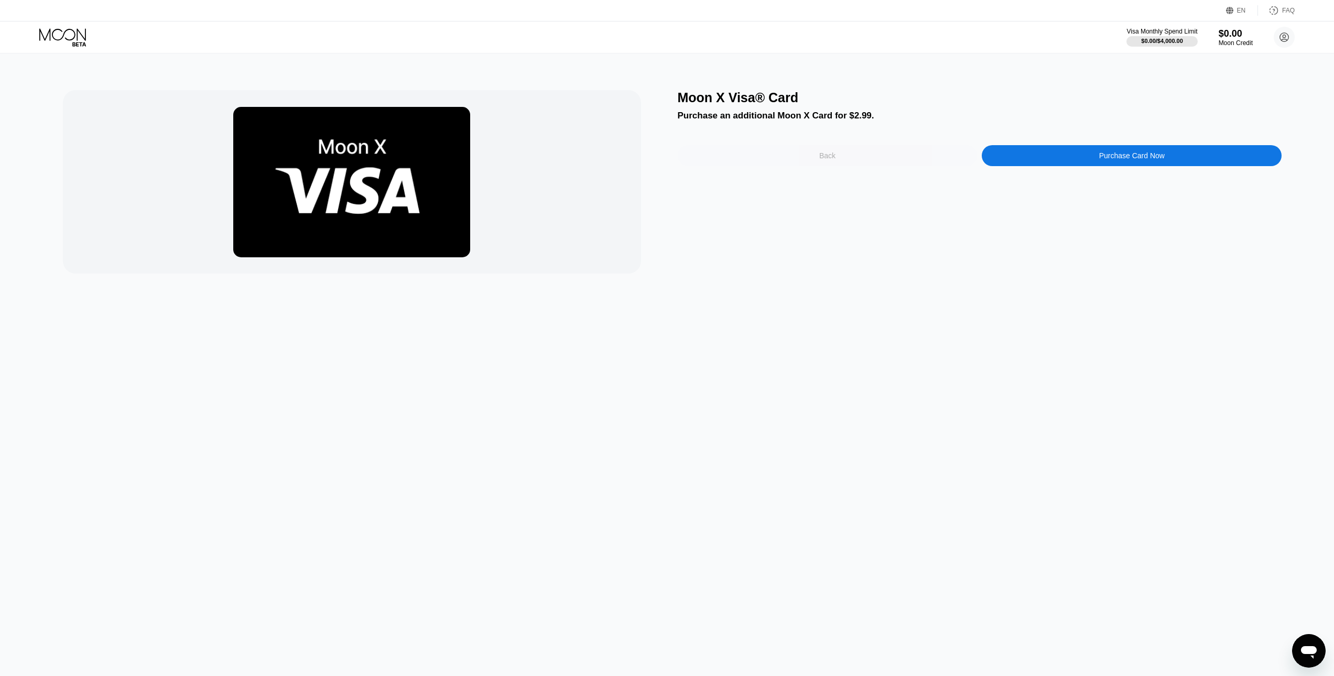
click at [839, 156] on div "Back" at bounding box center [828, 155] width 300 height 21
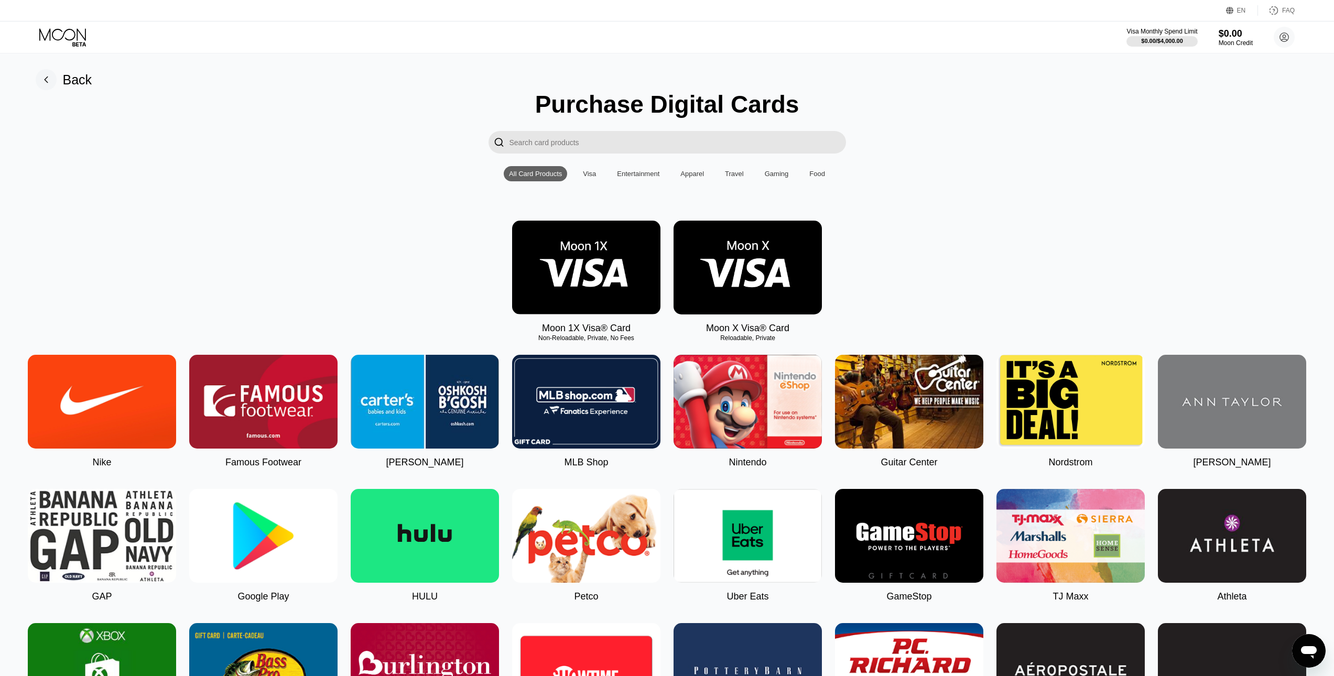
click at [1191, 311] on div "Moon 1X Visa® Card Non-Reloadable, Private, No Fees Moon X Visa® Card Reloadabl…" at bounding box center [667, 277] width 1310 height 113
click at [622, 264] on img at bounding box center [586, 268] width 148 height 94
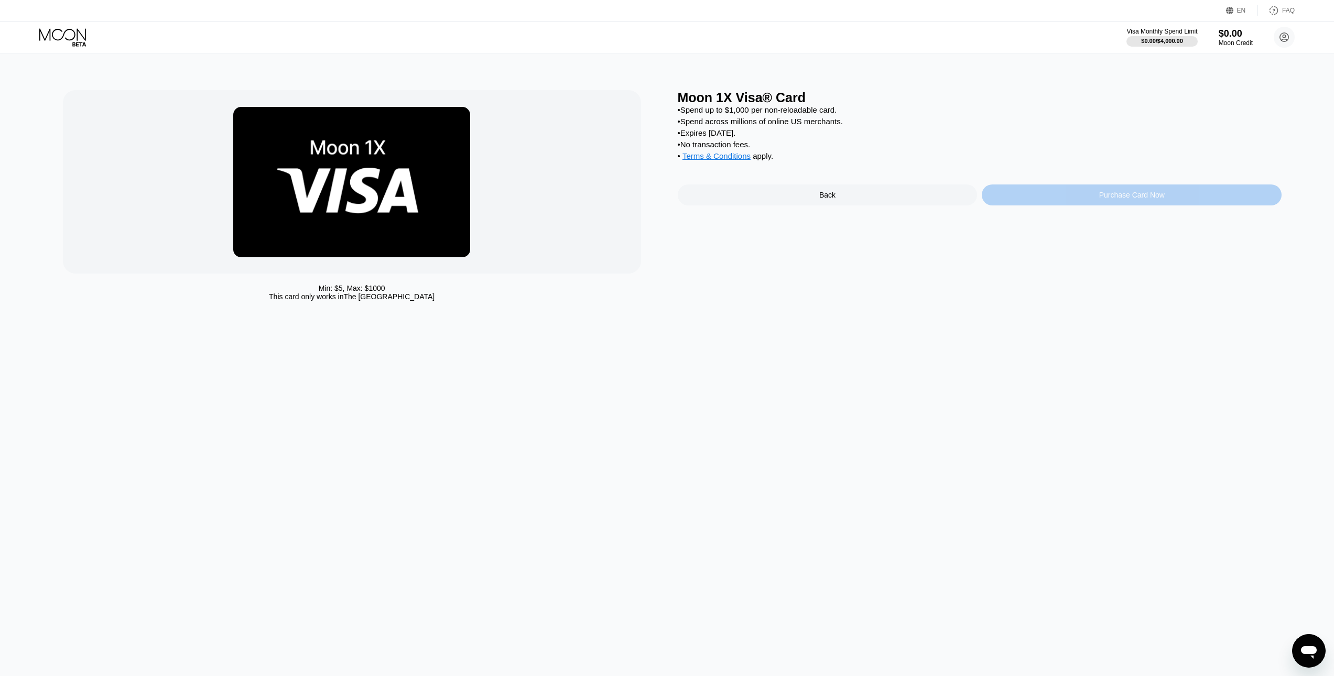
click at [1079, 205] on div "Purchase Card Now" at bounding box center [1132, 195] width 300 height 21
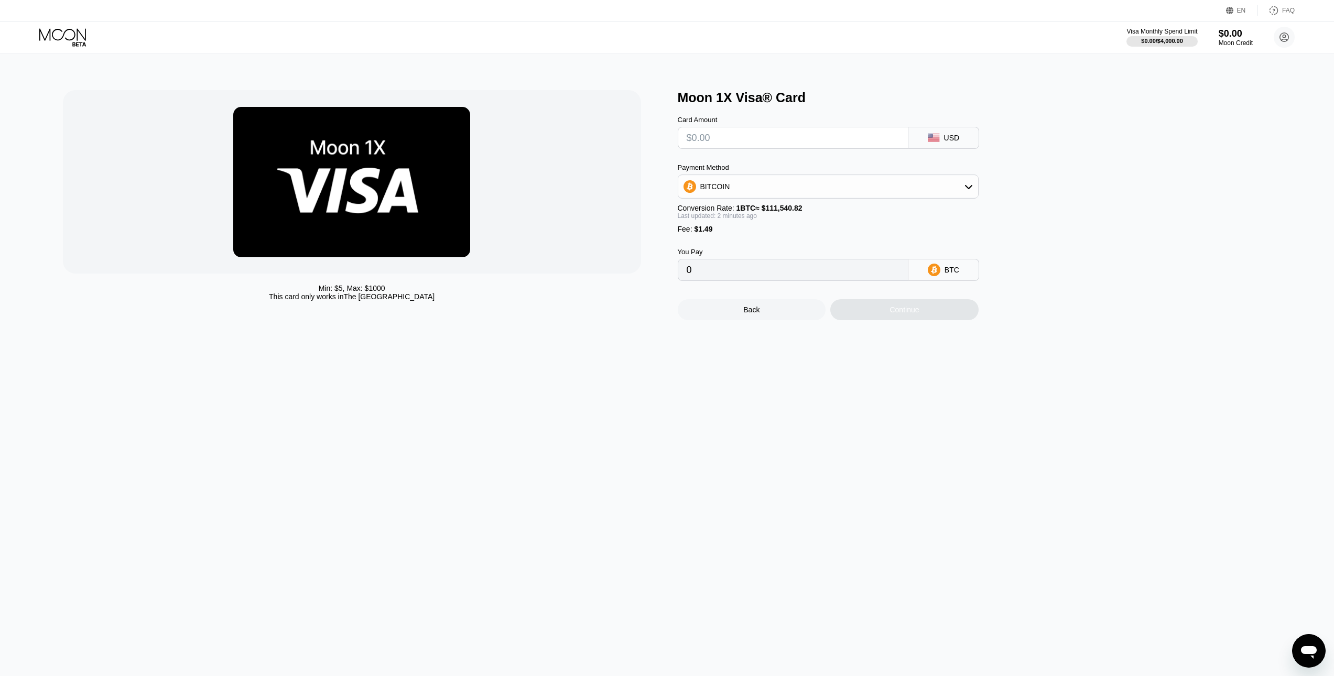
click at [838, 146] on input "text" at bounding box center [793, 137] width 213 height 21
type input "$1"
type input "0.00002233"
type input "$10"
type input "0.00010302"
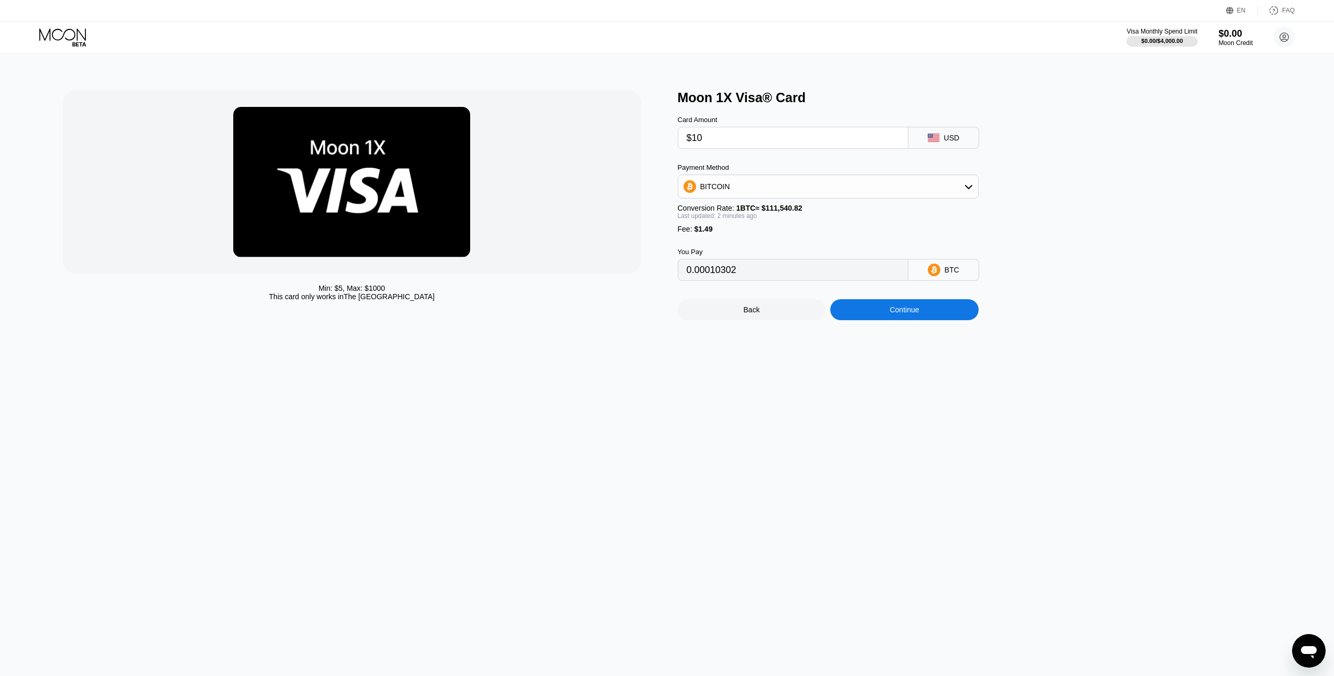
type input "$10"
click at [843, 186] on div "BITCOIN" at bounding box center [828, 186] width 300 height 21
click at [716, 239] on span "USDT on TRON" at bounding box center [729, 238] width 53 height 8
type input "11.61"
click at [912, 314] on div "Continue" at bounding box center [904, 310] width 29 height 8
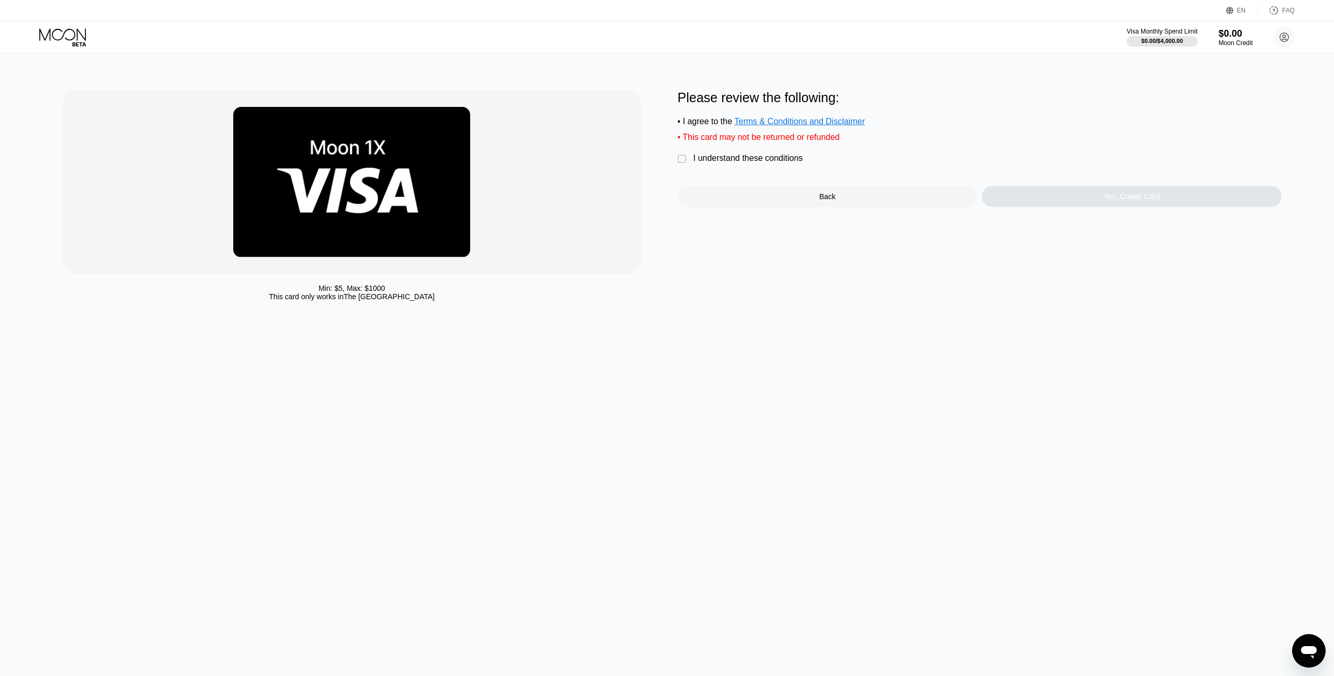
click at [685, 165] on div "" at bounding box center [683, 159] width 10 height 10
click at [1070, 197] on div "Yes, Create Card" at bounding box center [1132, 196] width 300 height 21
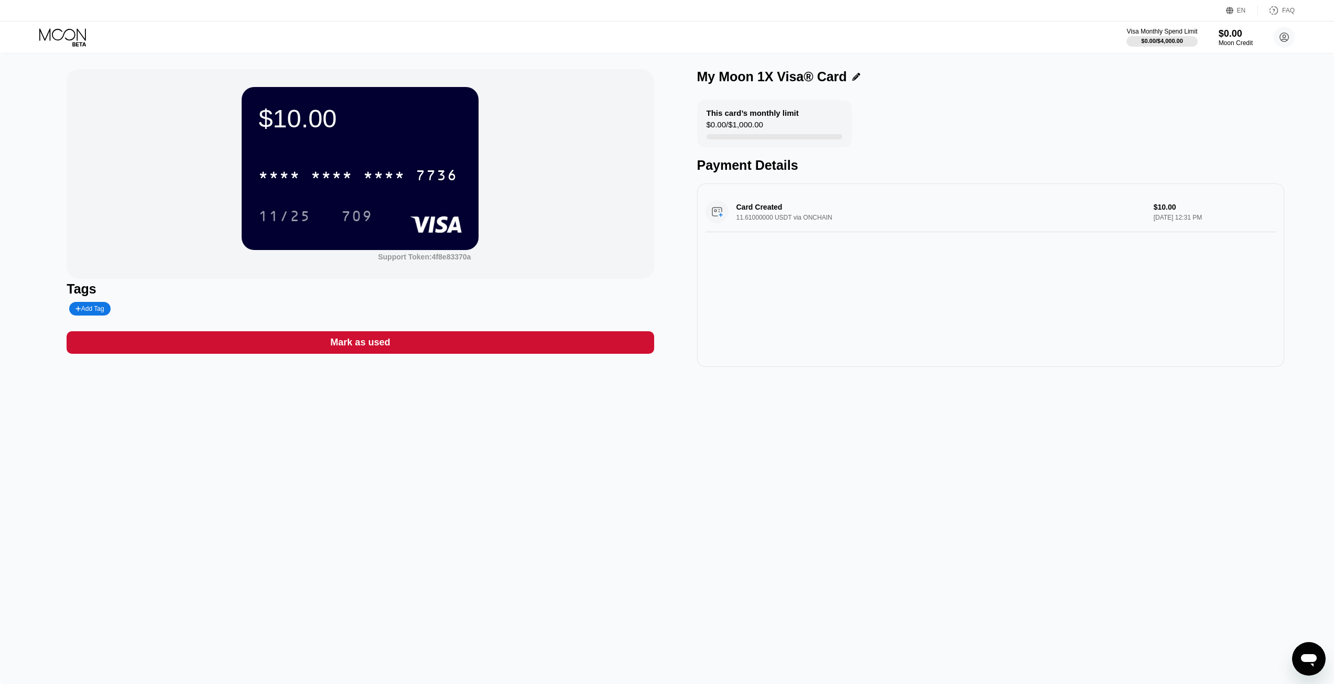
click at [350, 199] on div "* * * * * * * * * * * * 7736 11/25 709" at bounding box center [359, 185] width 203 height 62
click at [389, 350] on div "Mark as used" at bounding box center [360, 342] width 587 height 23
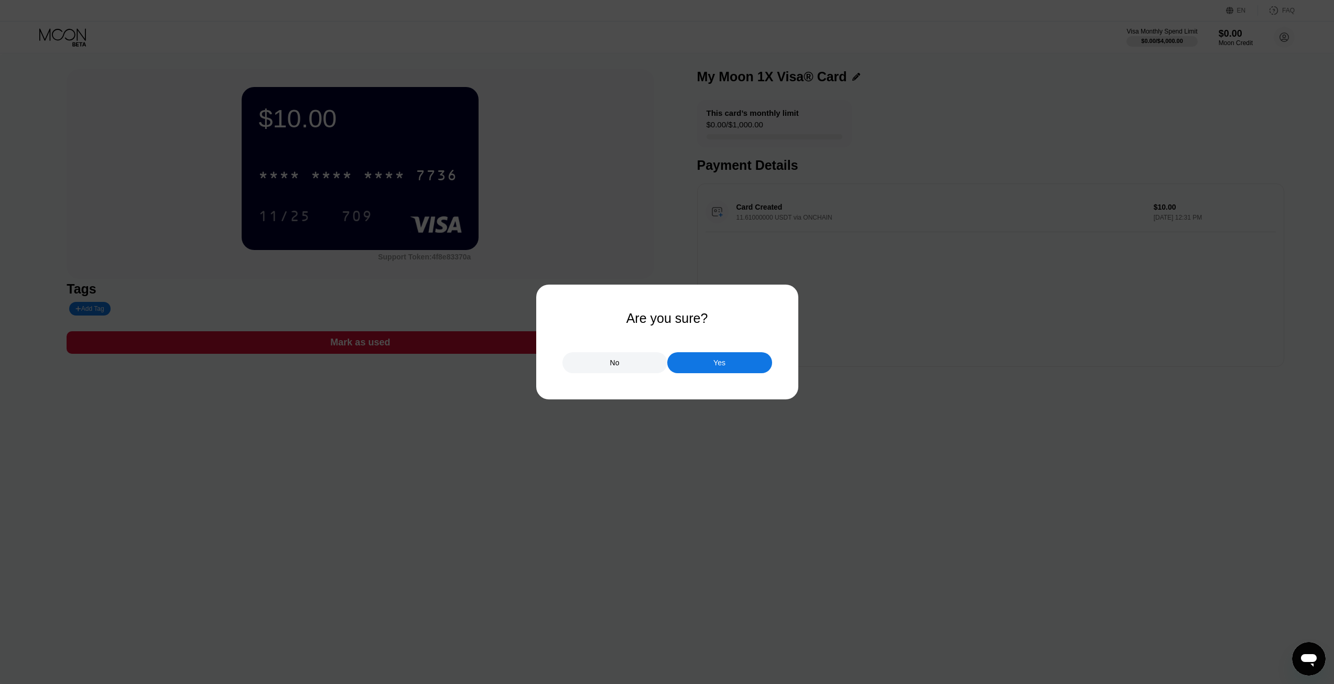
click at [740, 369] on div "Yes" at bounding box center [719, 362] width 105 height 21
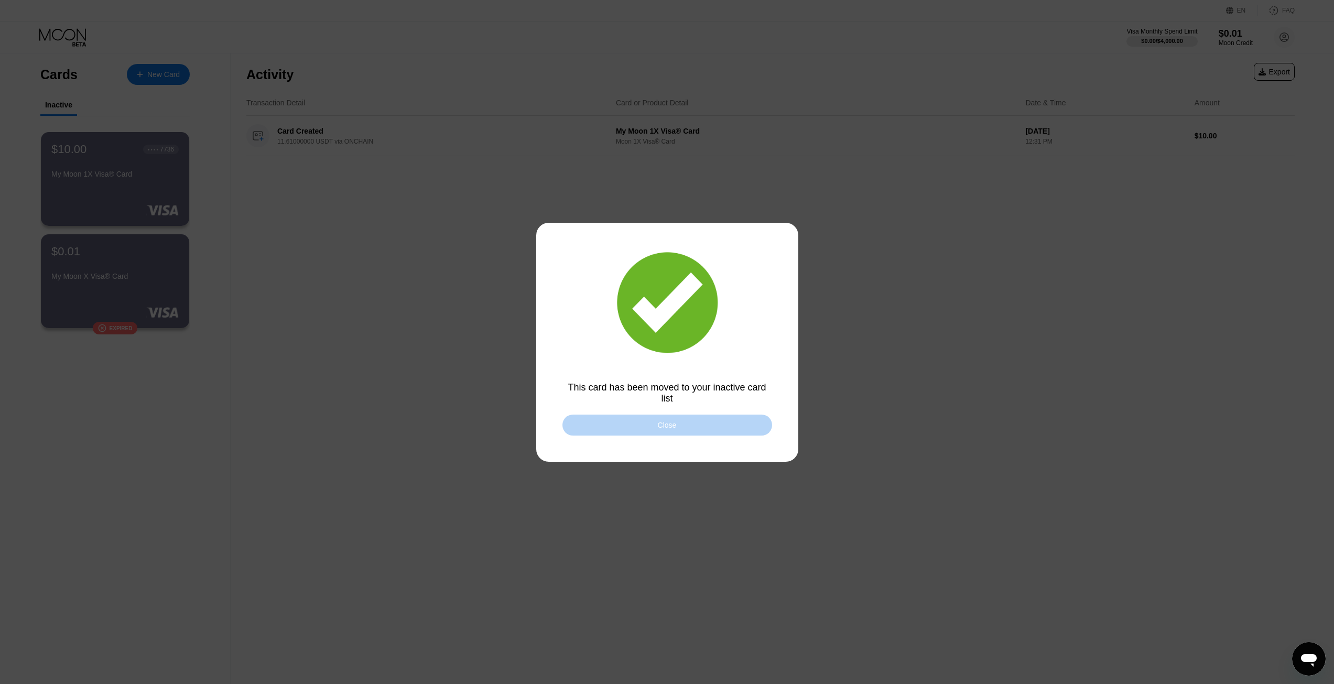
click at [682, 426] on div "Close" at bounding box center [667, 425] width 210 height 21
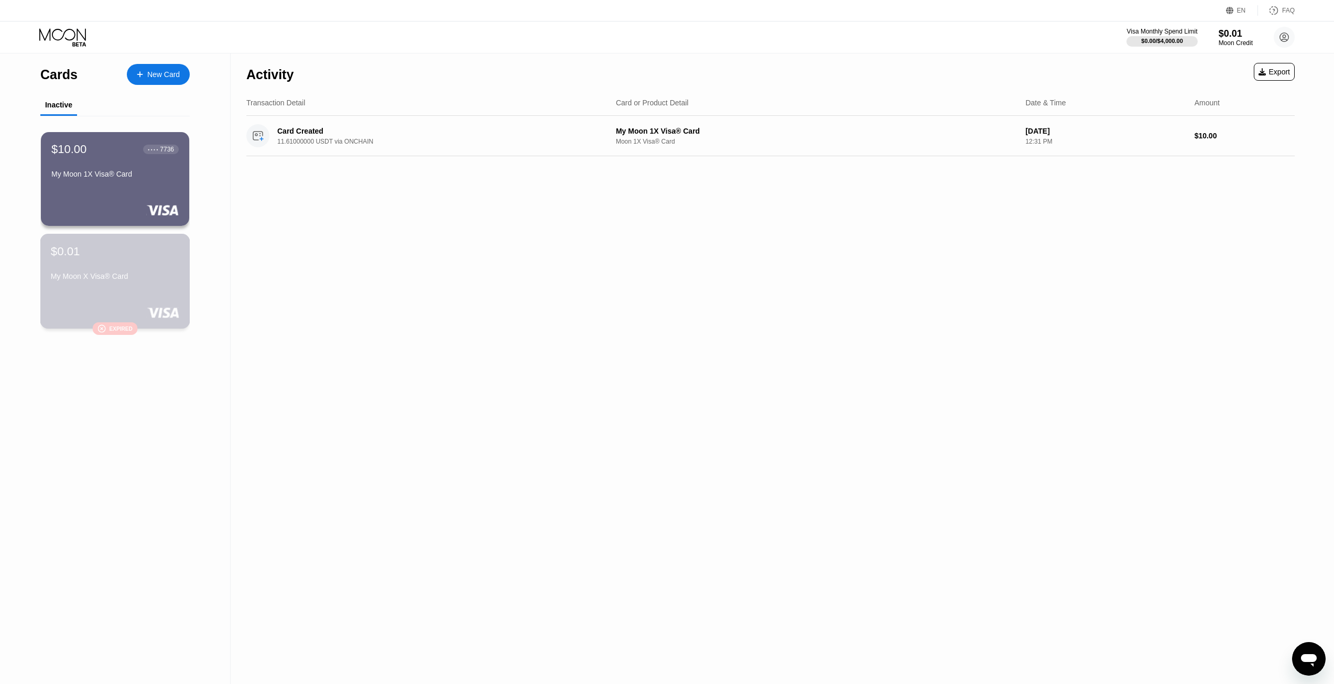
click at [115, 285] on div "My Moon X Visa® Card" at bounding box center [115, 278] width 128 height 13
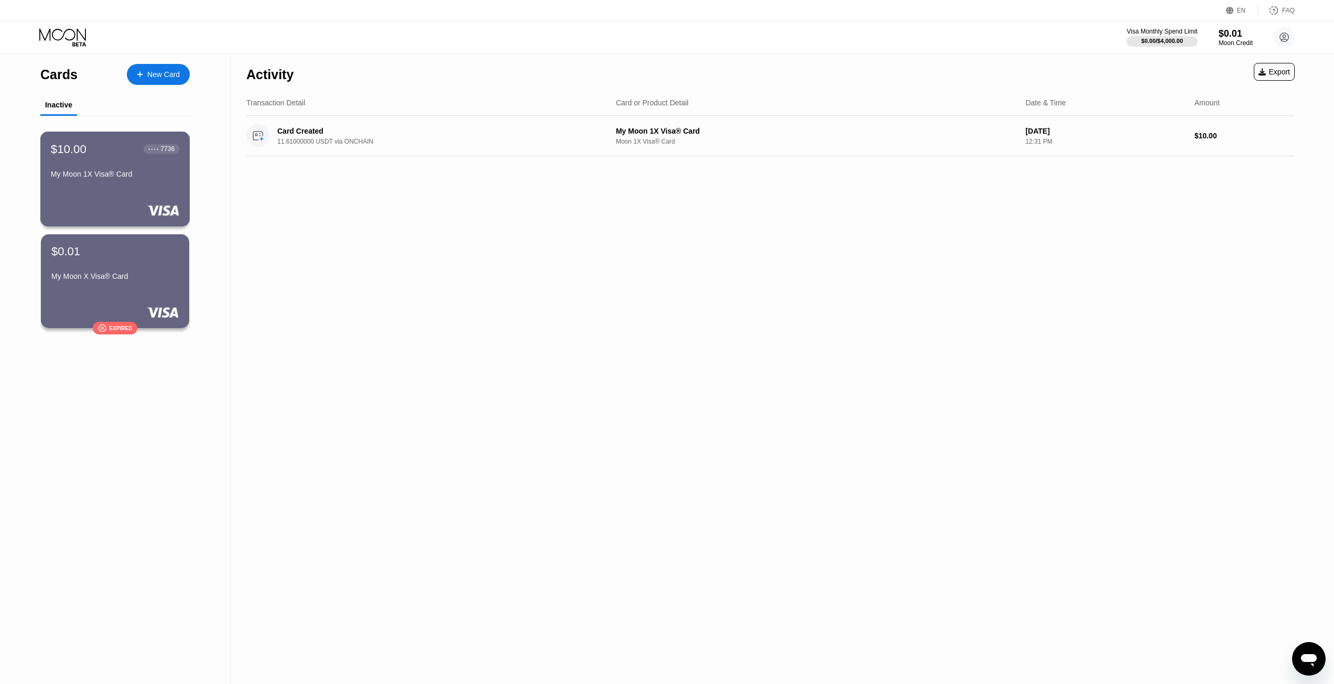
click at [114, 175] on div "My Moon 1X Visa® Card" at bounding box center [115, 174] width 128 height 8
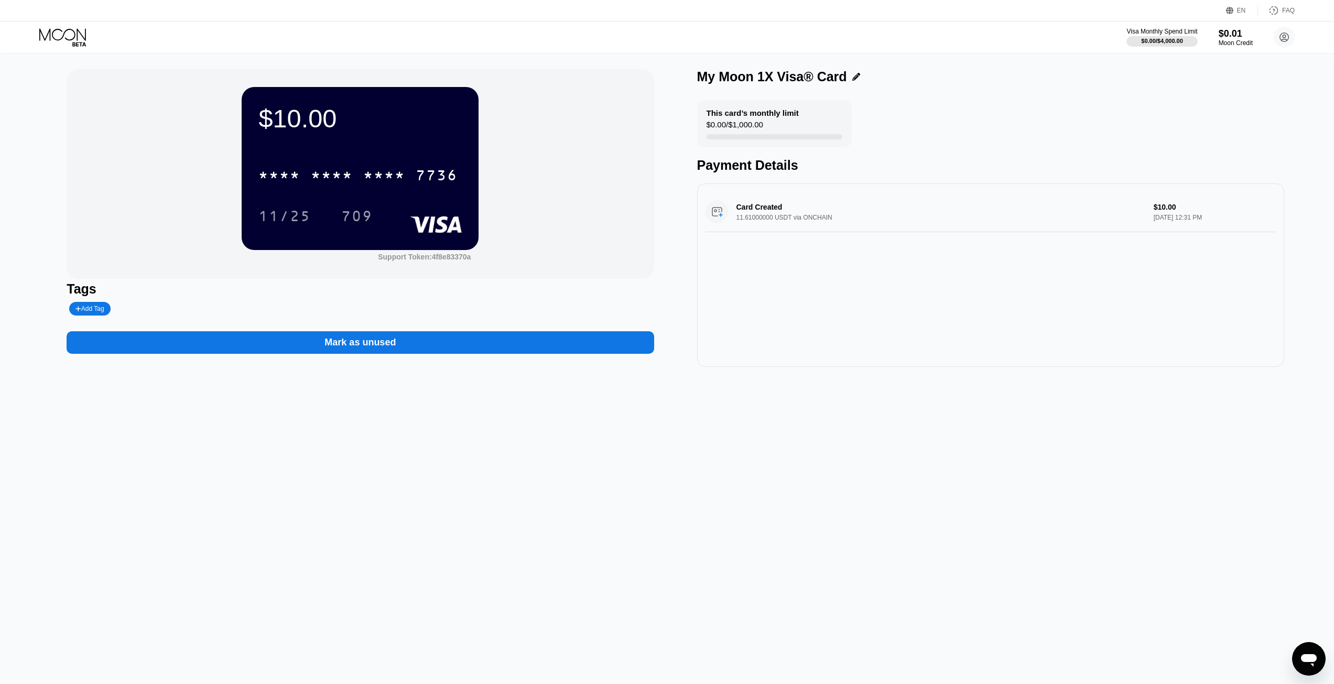
click at [417, 231] on rect at bounding box center [436, 224] width 52 height 17
click at [367, 162] on div "* * * * * * * * * * * * 7736" at bounding box center [359, 172] width 203 height 36
click at [397, 182] on div "* * * *" at bounding box center [384, 176] width 42 height 17
click at [395, 178] on div "2279" at bounding box center [384, 176] width 42 height 17
click at [1236, 236] on div "Card Created 11.61000000 USDT via ONCHAIN $10.00 Sep 24, 2025 12:31 PM" at bounding box center [990, 274] width 587 height 183
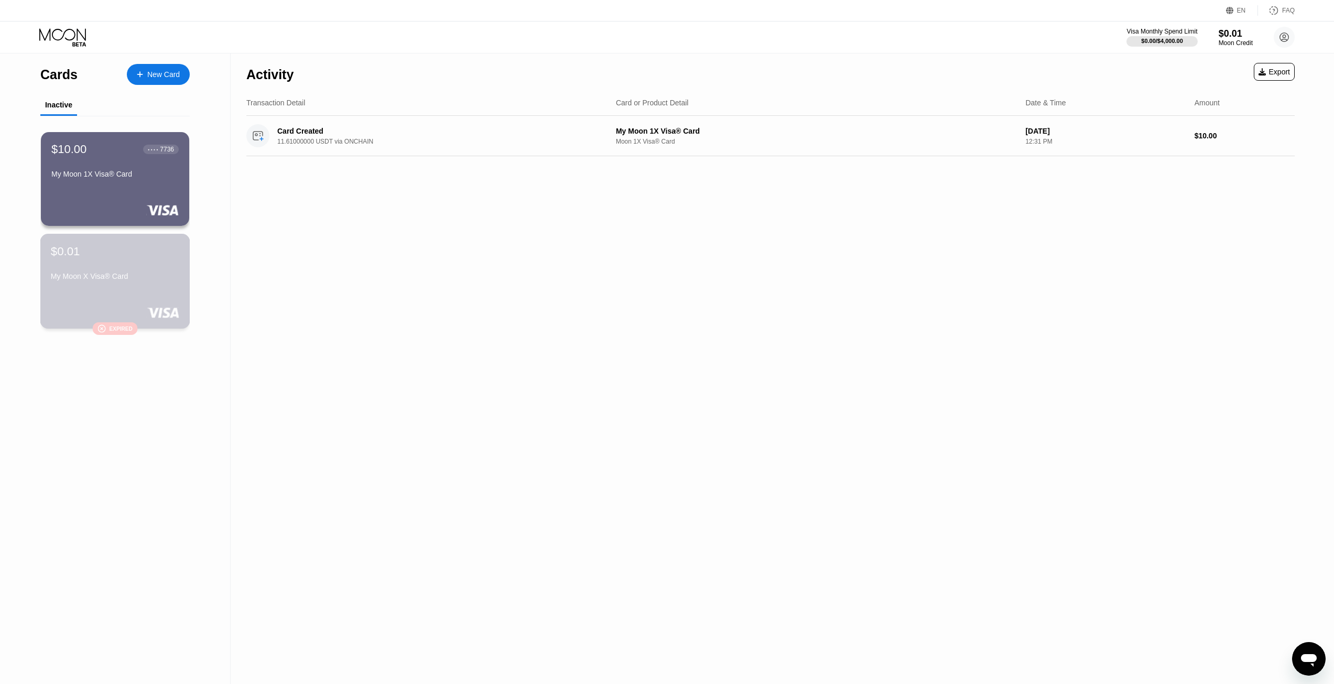
click at [118, 280] on div "My Moon X Visa® Card" at bounding box center [115, 276] width 128 height 8
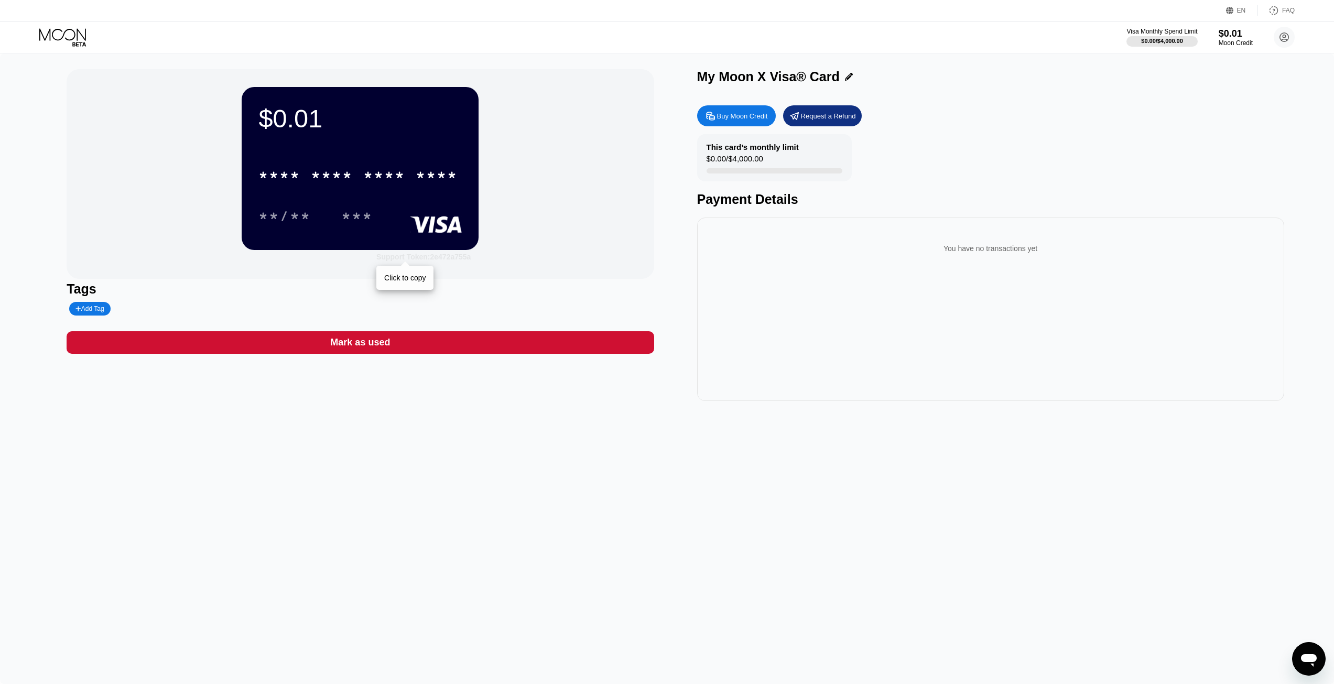
click at [426, 254] on div "Support Token: 2e472a755a" at bounding box center [423, 257] width 94 height 8
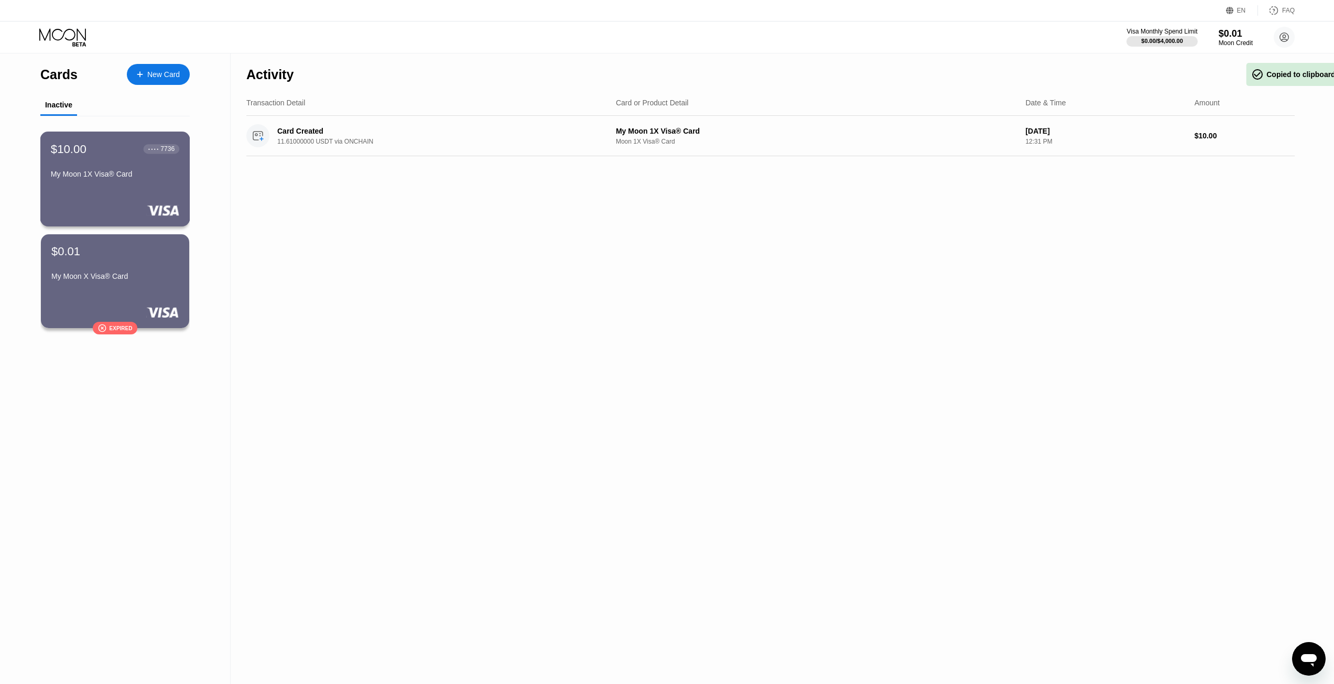
click at [136, 172] on div "$10.00 ● ● ● ● 7736 My Moon 1X Visa® Card" at bounding box center [115, 162] width 128 height 40
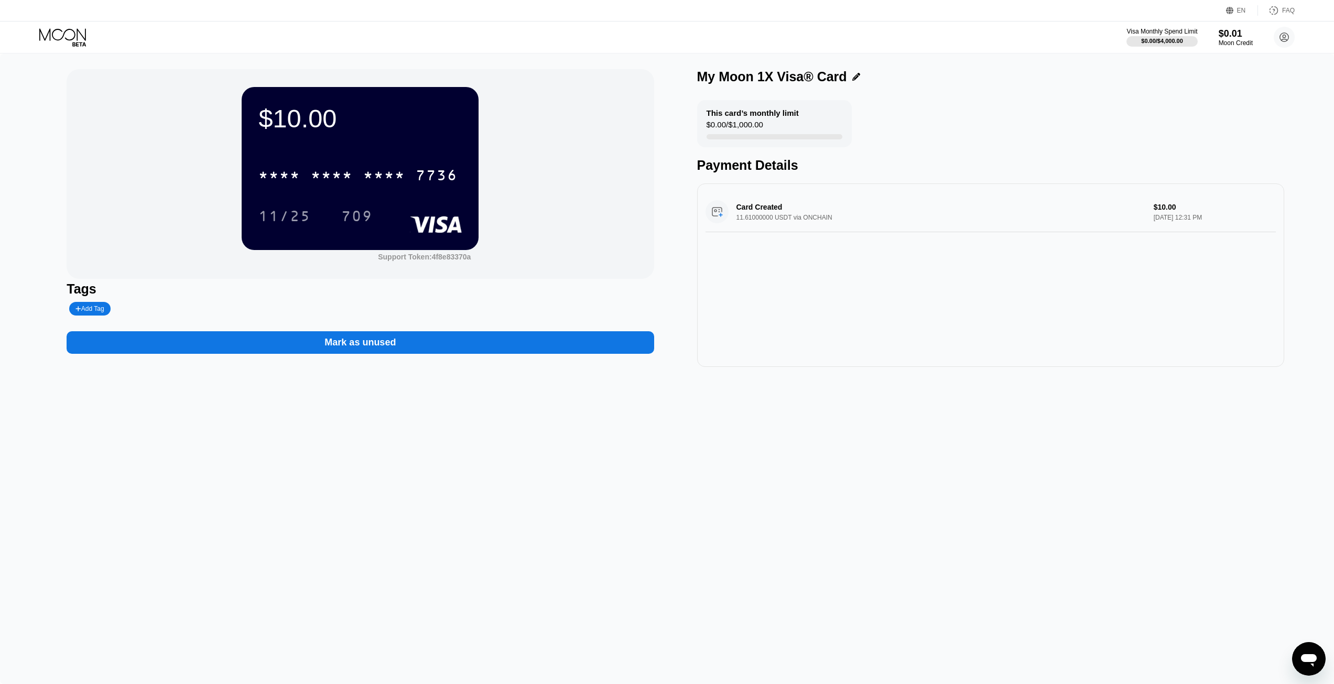
click at [371, 193] on div "* * * * * * * * * * * * 7736 11/25 709" at bounding box center [359, 185] width 203 height 62
click at [394, 185] on div "* * * *" at bounding box center [384, 176] width 42 height 17
